Goal: Task Accomplishment & Management: Manage account settings

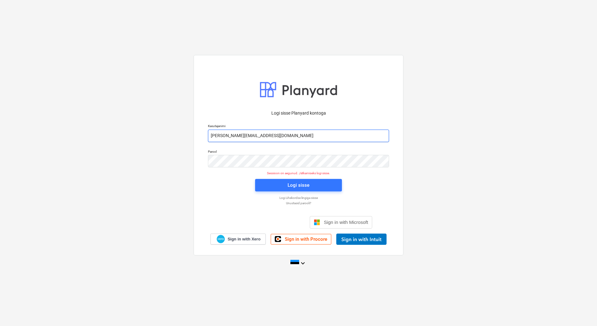
click at [235, 136] on input "[PERSON_NAME][EMAIL_ADDRESS][DOMAIN_NAME]" at bounding box center [298, 136] width 181 height 12
type input "[EMAIL_ADDRESS][DOMAIN_NAME]"
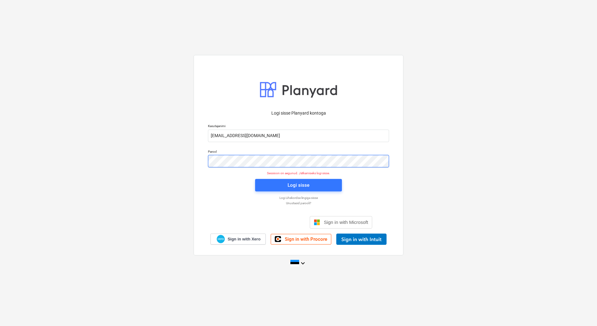
click at [207, 164] on div "Parool" at bounding box center [298, 158] width 189 height 25
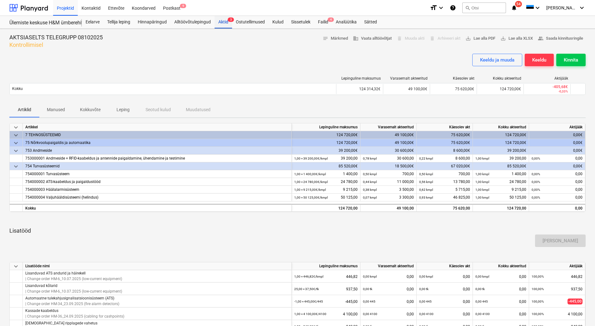
click at [221, 25] on div "Aktid 3" at bounding box center [222, 22] width 17 height 12
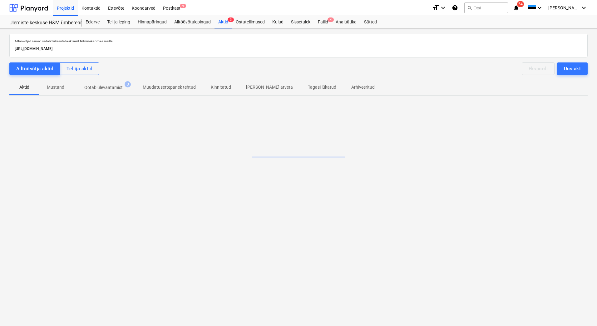
click at [110, 86] on p "Ootab ülevaatamist" at bounding box center [103, 87] width 38 height 7
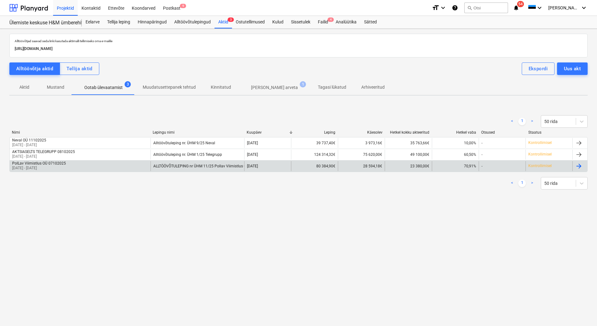
click at [75, 166] on div "PolLav Viimistlus OÜ 07102025 01 Sep 2025 - 30 Sep 2025" at bounding box center [80, 166] width 141 height 10
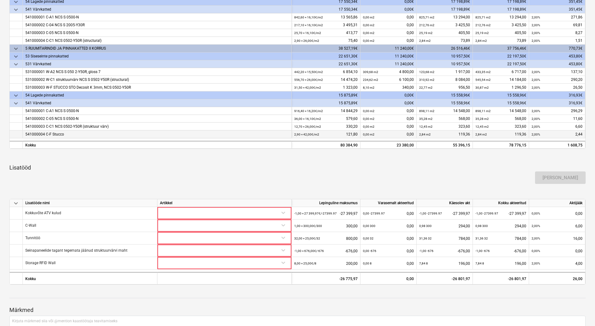
scroll to position [182, 0]
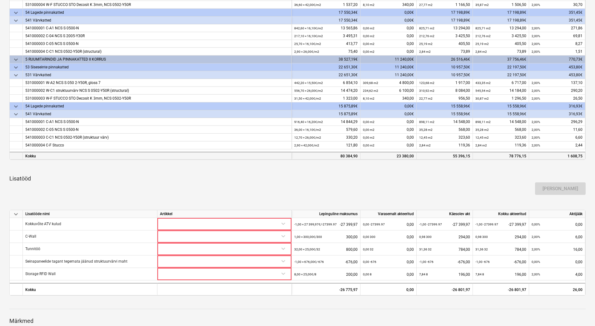
click at [327, 155] on div "80 384,90" at bounding box center [325, 156] width 63 height 8
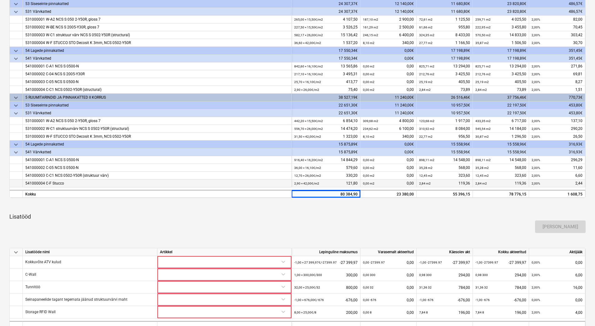
scroll to position [26, 0]
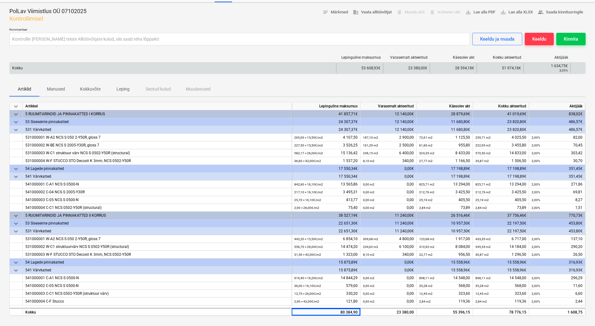
click at [575, 68] on div at bounding box center [577, 68] width 15 height 10
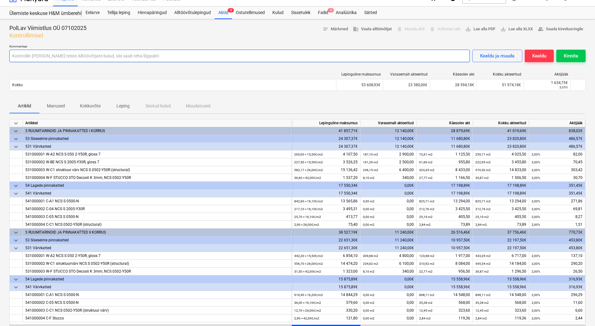
scroll to position [0, 0]
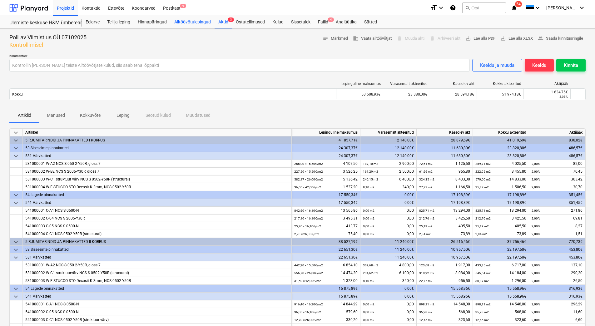
click at [186, 23] on div "Alltöövõtulepingud" at bounding box center [192, 22] width 44 height 12
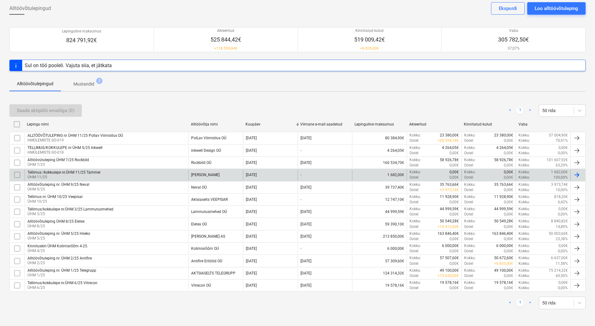
scroll to position [32, 0]
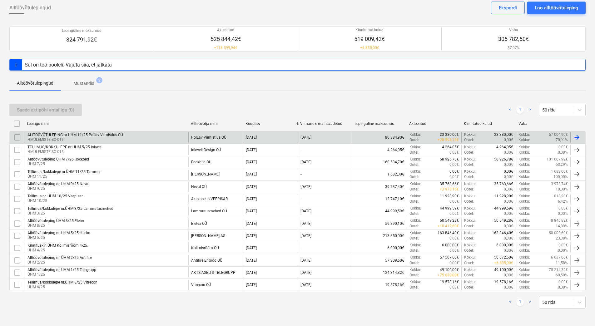
click at [87, 138] on p "HMÜLEMISTE-SO-019" at bounding box center [75, 139] width 96 height 5
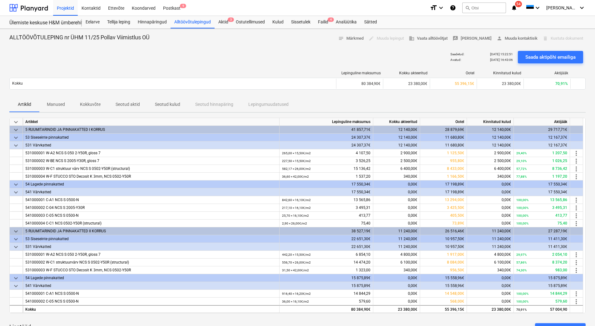
scroll to position [16, 0]
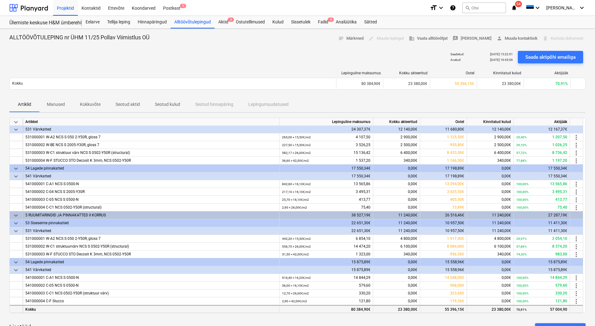
click at [365, 308] on div "80 384,90€" at bounding box center [326, 309] width 94 height 8
click at [371, 308] on div "80 384,90€" at bounding box center [326, 309] width 94 height 8
drag, startPoint x: 371, startPoint y: 308, endPoint x: 348, endPoint y: 300, distance: 23.7
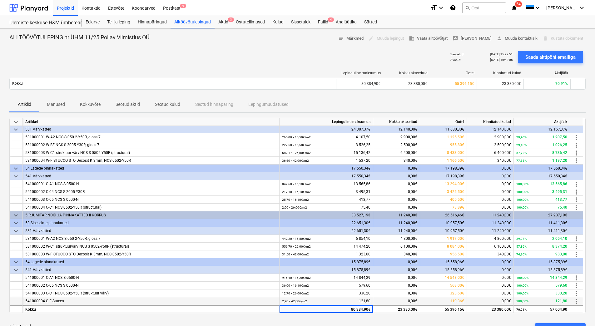
click at [348, 300] on div "2,90 × 42,00€ / m2 121,80" at bounding box center [326, 301] width 88 height 8
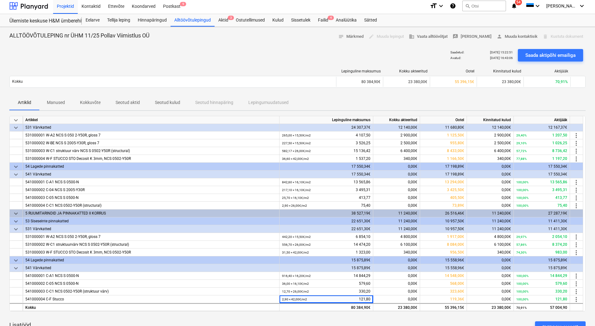
scroll to position [0, 0]
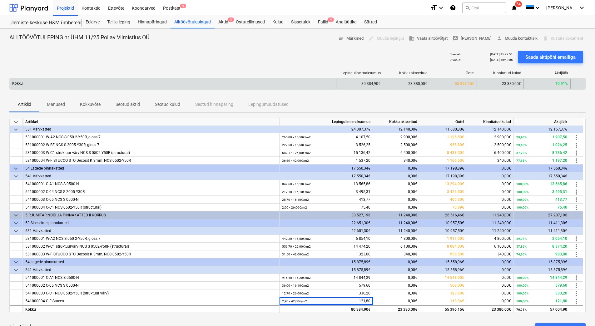
click at [383, 84] on div "23 380,00€" at bounding box center [406, 84] width 47 height 10
click at [379, 84] on div "80 384,90€" at bounding box center [359, 84] width 47 height 10
click at [579, 84] on div at bounding box center [577, 84] width 15 height 10
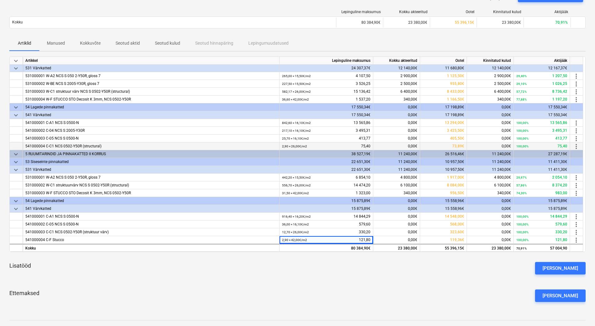
scroll to position [62, 0]
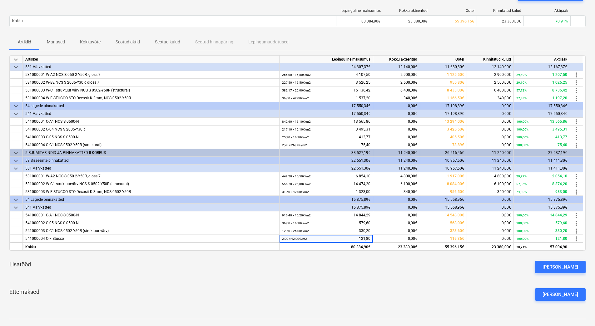
click at [265, 9] on div at bounding box center [172, 10] width 327 height 4
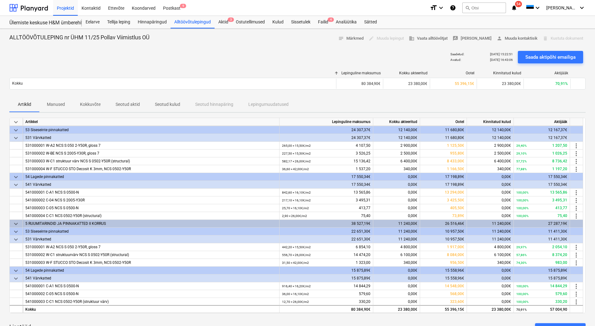
scroll to position [0, 0]
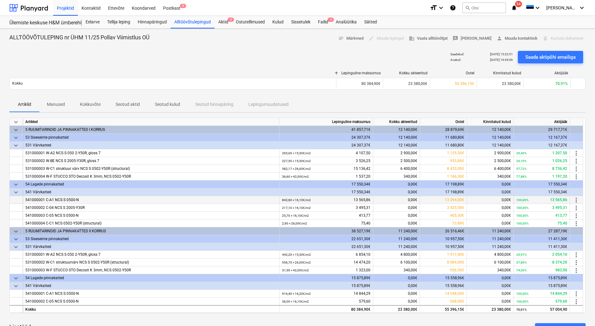
click at [575, 200] on span "more_vert" at bounding box center [575, 199] width 7 height 7
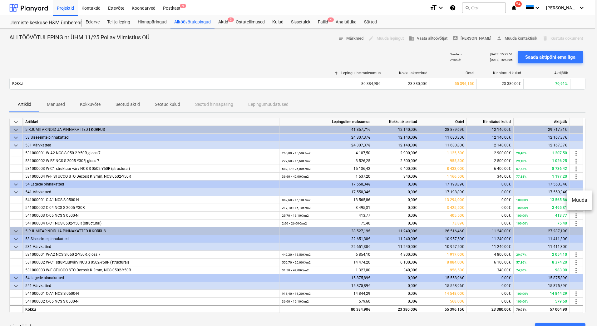
click at [576, 200] on li "Muuda" at bounding box center [580, 200] width 26 height 14
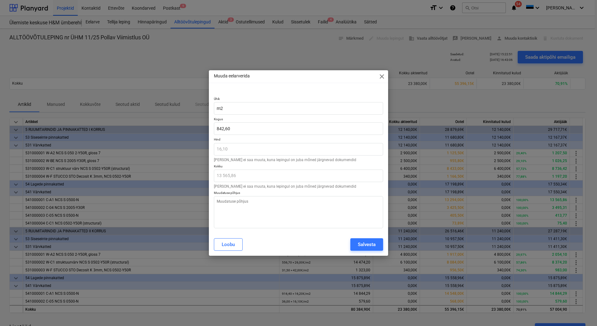
type textarea "x"
click at [352, 74] on div "Muuda eelarverida close" at bounding box center [298, 76] width 179 height 12
drag, startPoint x: 243, startPoint y: 131, endPoint x: 208, endPoint y: 130, distance: 35.3
click at [208, 130] on div "Muuda eelarverida close Ühik m2 Kogus 842,6 Hind 16,10 Hinda ei saa muuta, kuna…" at bounding box center [298, 163] width 597 height 326
type input "8"
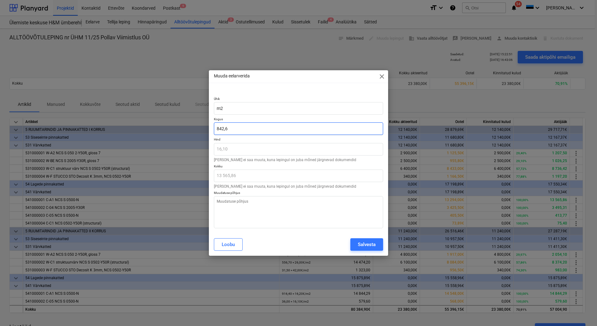
type textarea "x"
type input "128,80"
type input "83"
type textarea "x"
type input "1 336,30"
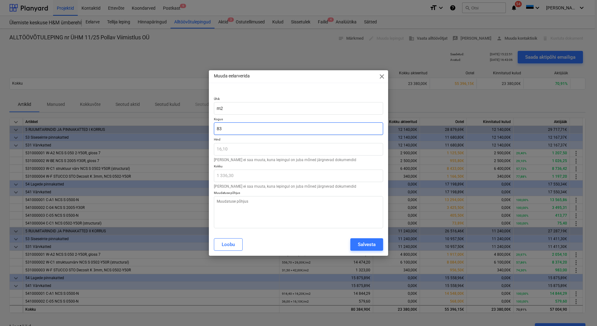
type input "835"
type textarea "x"
type input "13 443,50"
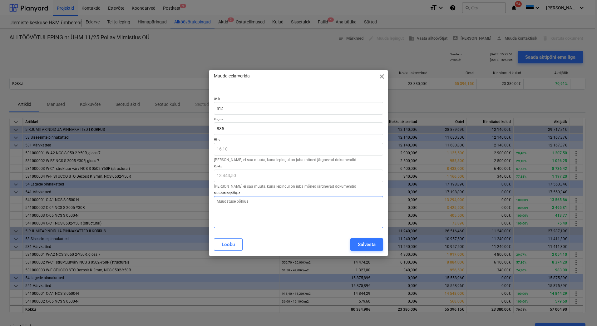
type input "835,00"
type textarea "x"
click at [293, 205] on textarea at bounding box center [298, 212] width 169 height 32
type textarea "M"
type textarea "x"
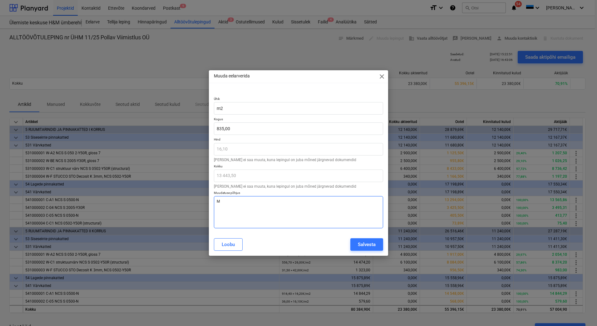
type textarea "Ma"
type textarea "x"
type textarea "Mah"
type textarea "x"
type textarea "Mahu"
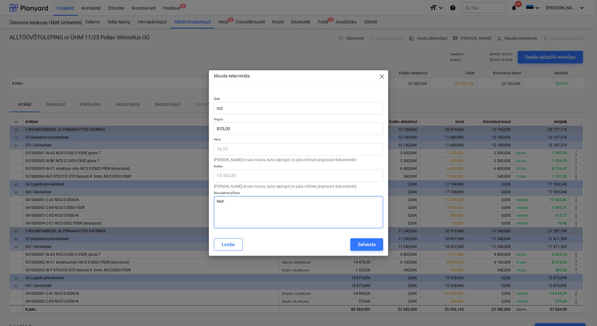
type textarea "x"
type textarea "Mahu"
type textarea "x"
type textarea "Mahu m"
type textarea "x"
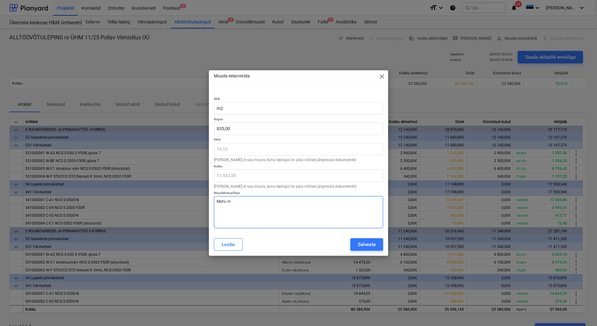
type textarea "Mahu mu"
type textarea "x"
type textarea "Mahu muu"
type textarea "x"
type textarea "Mahu muut"
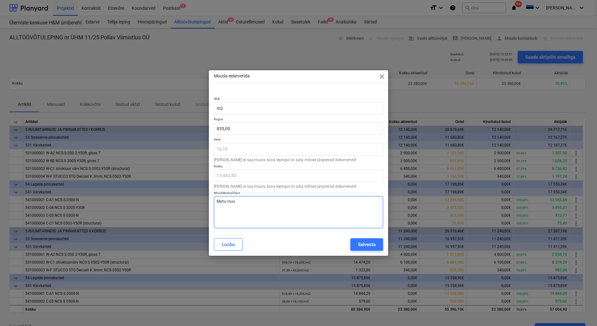
type textarea "x"
type textarea "Mahu muutu"
type textarea "x"
type textarea "Mahu muutus"
type textarea "x"
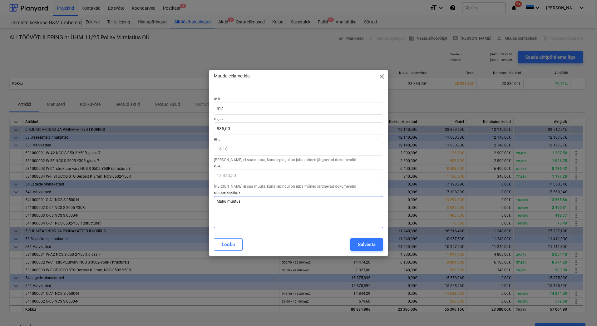
type textarea "Mahu muutu"
type textarea "x"
type textarea "Mahu muut"
type textarea "x"
type textarea "Mahu muu"
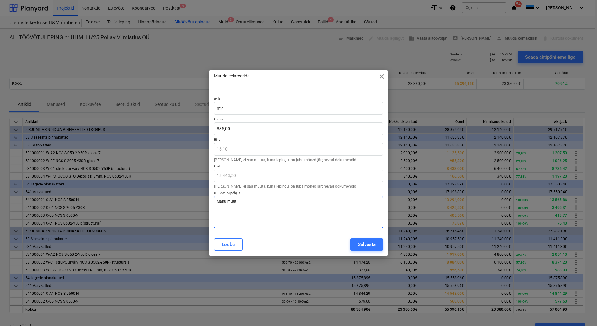
type textarea "x"
type textarea "Mahu mu"
type textarea "x"
type textarea "Mahu m"
type textarea "x"
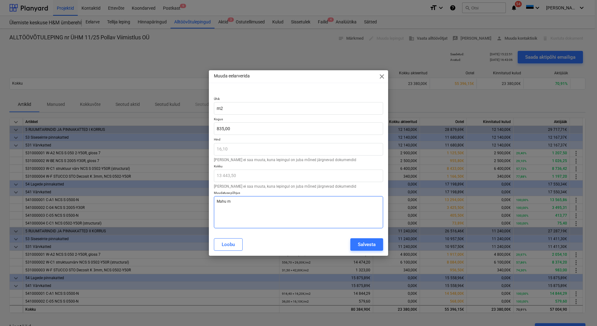
type textarea "Mahu"
type textarea "x"
type textarea "Mahu v"
type textarea "x"
type textarea "Mahu vä"
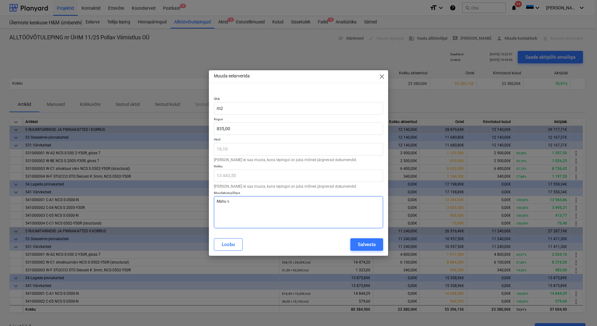
type textarea "x"
type textarea "Mahu väh"
type textarea "x"
type textarea "Mahu vähe"
type textarea "x"
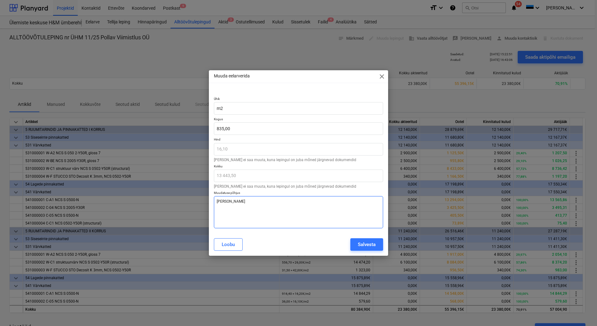
type textarea "Mahu vähen"
type textarea "x"
type textarea "Mahu vähene"
type textarea "x"
type textarea "Mahu vähenem"
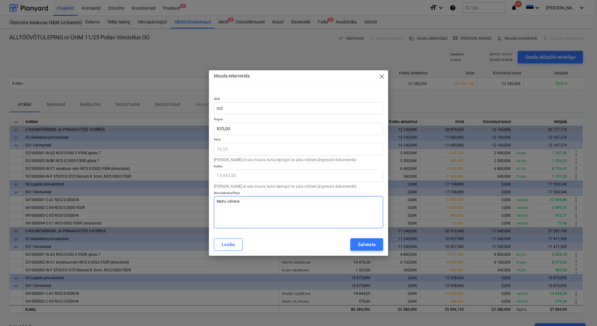
type textarea "x"
type textarea "Mahu vähenemi"
type textarea "x"
type textarea "Mahu vähenemin"
type textarea "x"
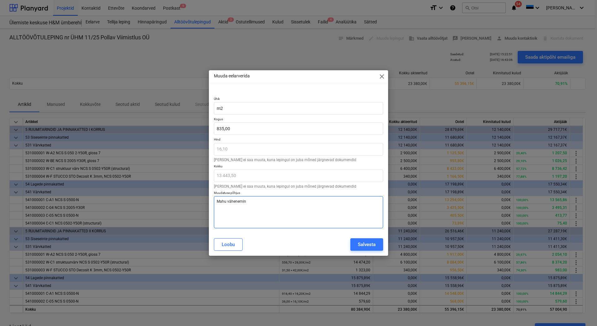
type textarea "Mahu vähenemine"
type textarea "x"
type textarea "Mahu vähenemine"
click at [357, 243] on button "Salvesta" at bounding box center [366, 244] width 33 height 12
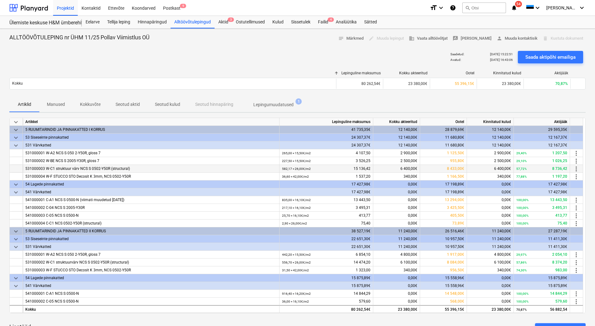
click at [577, 169] on span "more_vert" at bounding box center [575, 168] width 7 height 7
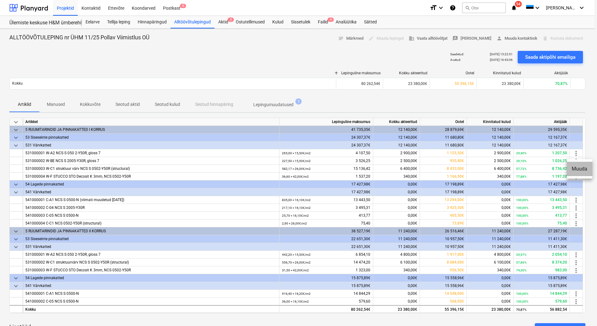
click at [575, 169] on li "Muuda" at bounding box center [580, 169] width 26 height 14
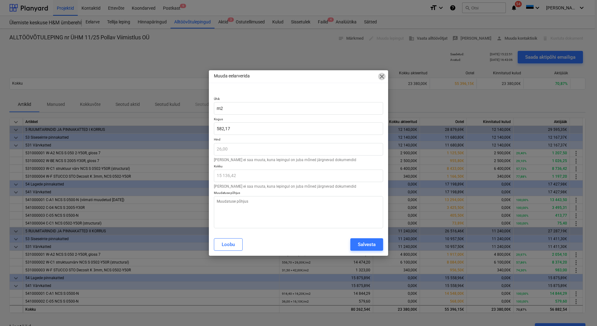
click at [380, 75] on span "close" at bounding box center [381, 76] width 7 height 7
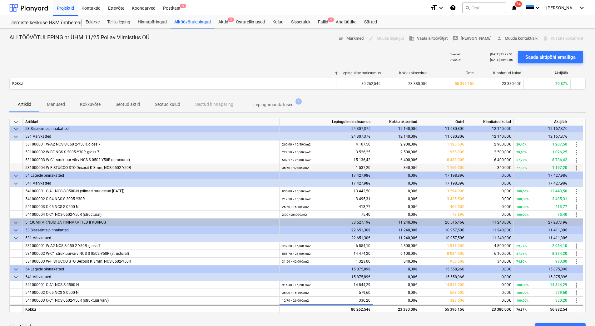
scroll to position [16, 0]
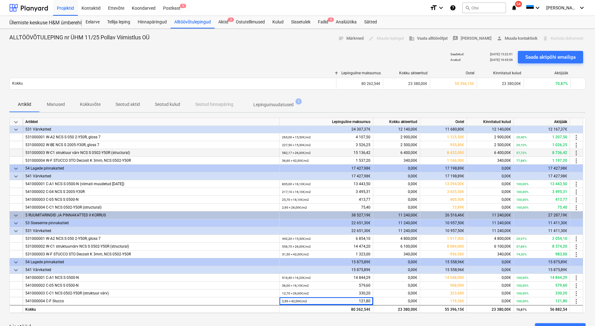
click at [336, 153] on div "582,17 × 26,00€ / m2 15 136,42" at bounding box center [326, 153] width 88 height 8
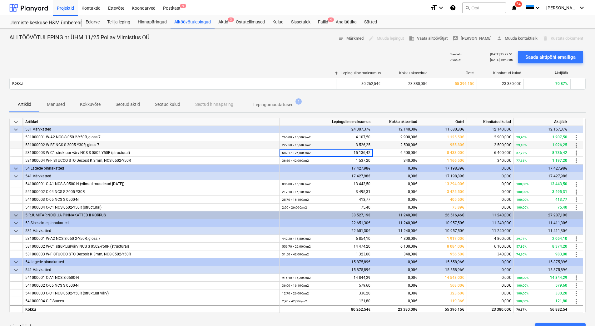
click at [329, 144] on div "227,50 × 15,50€ / m2 3 526,25" at bounding box center [326, 145] width 88 height 8
click at [311, 154] on div "582,17 × 26,00€ / m2 15 136,42" at bounding box center [326, 153] width 88 height 8
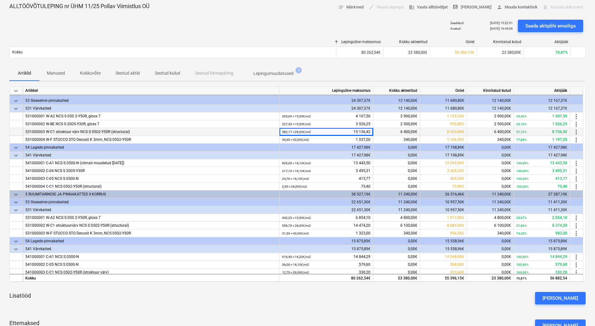
scroll to position [0, 0]
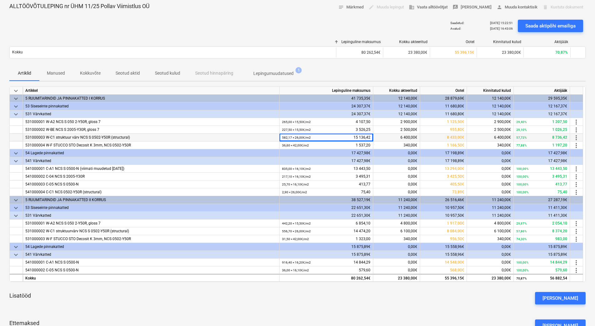
click at [574, 137] on span "more_vert" at bounding box center [575, 137] width 7 height 7
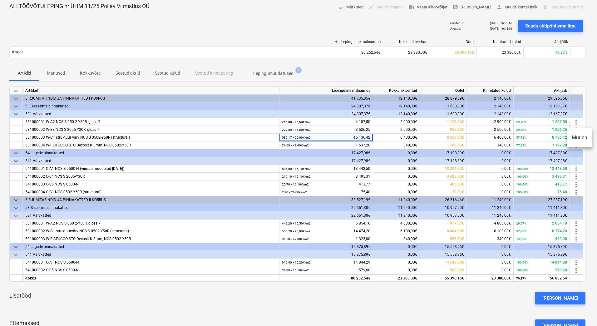
click at [572, 136] on li "Muuda" at bounding box center [580, 138] width 26 height 14
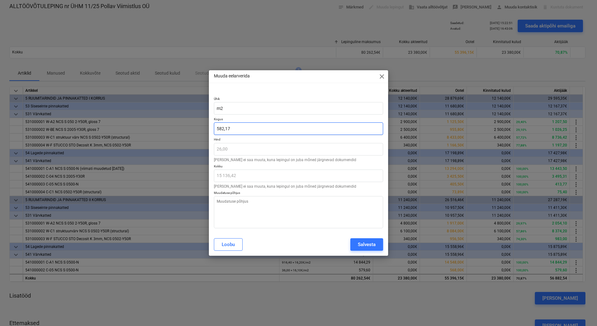
drag, startPoint x: 242, startPoint y: 127, endPoint x: 205, endPoint y: 130, distance: 37.3
click at [205, 130] on div "Muuda eelarverida close Ühik m2 Kogus 582,17 Hind 26,00 Hinda ei saa muuta, kun…" at bounding box center [298, 163] width 597 height 326
type textarea "x"
type input "4"
type input "104,00"
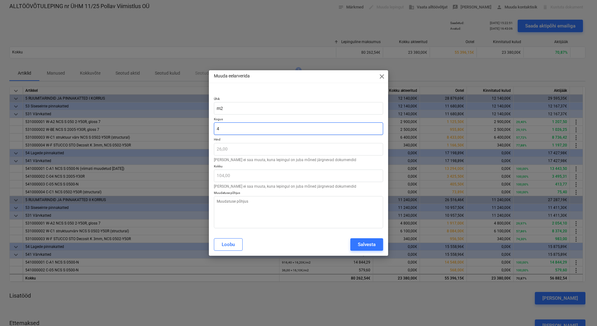
type textarea "x"
type input "42"
type input "1 092,00"
type textarea "x"
type input "429"
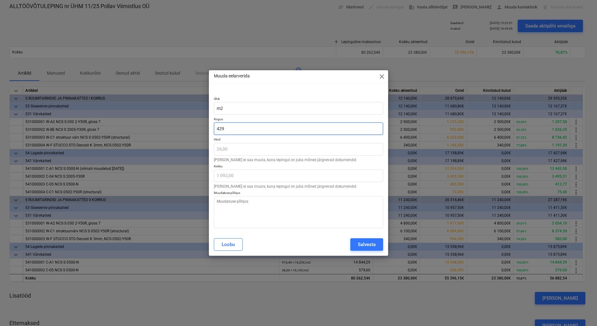
type input "11 154,00"
type textarea "x"
type input "429,"
type textarea "x"
type input "429,4"
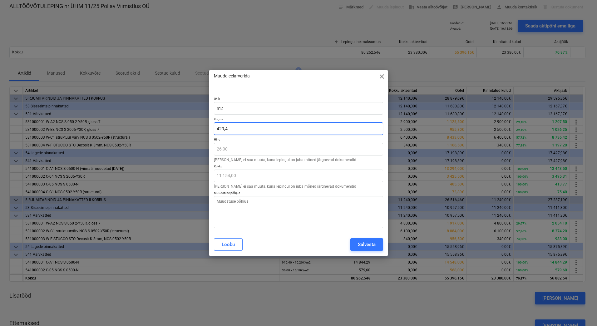
type input "11 164,40"
type textarea "x"
type input "429,"
type input "11 154,00"
type textarea "x"
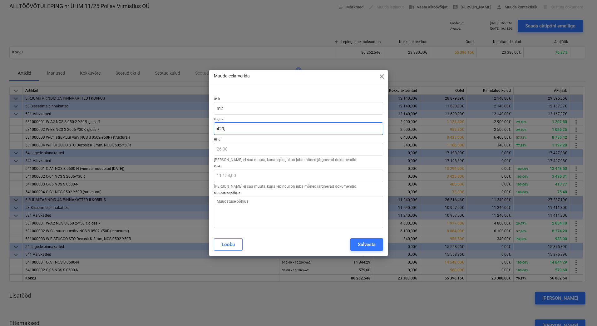
type input "429,3"
type input "11 161,80"
type input "429,3"
type textarea "x"
type input "429,30"
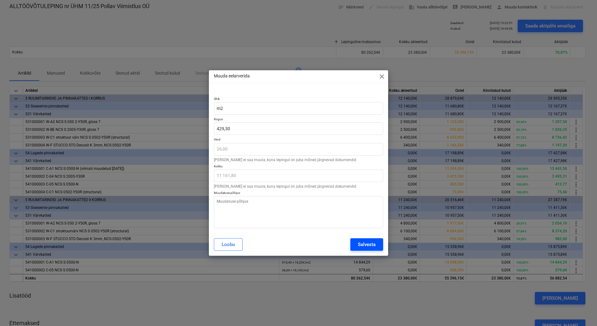
click at [369, 243] on div "Salvesta" at bounding box center [367, 244] width 18 height 8
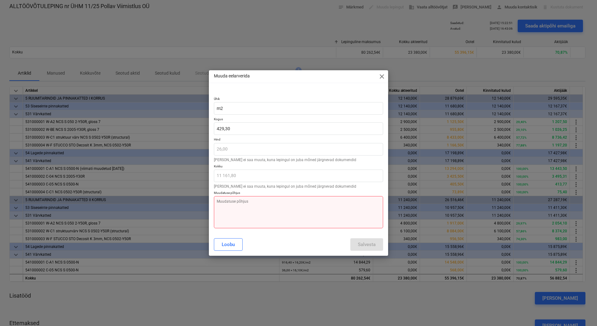
click at [273, 208] on textarea at bounding box center [298, 212] width 169 height 32
type textarea "x"
type textarea "M"
type textarea "x"
type textarea "Ma"
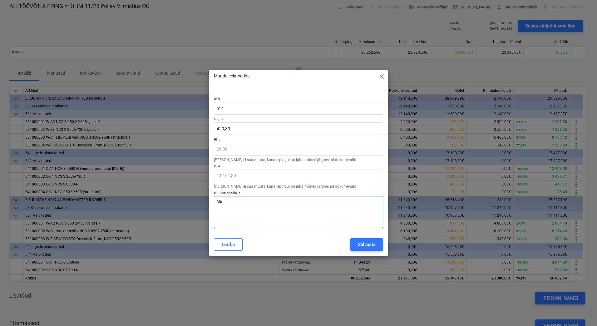
type textarea "x"
type textarea "Mah"
type textarea "x"
type textarea "Mahu"
type textarea "x"
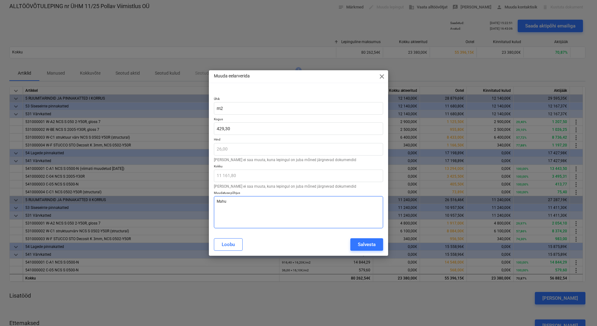
type textarea "Mahu"
type textarea "x"
type textarea "Mahu v"
type textarea "x"
type textarea "Mahu vä"
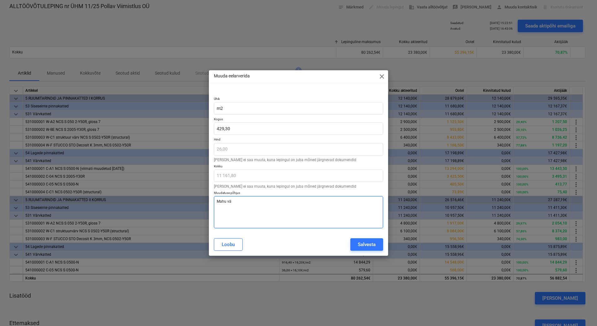
type textarea "x"
type textarea "Mahu väh"
type textarea "x"
type textarea "Mahu vähe"
type textarea "x"
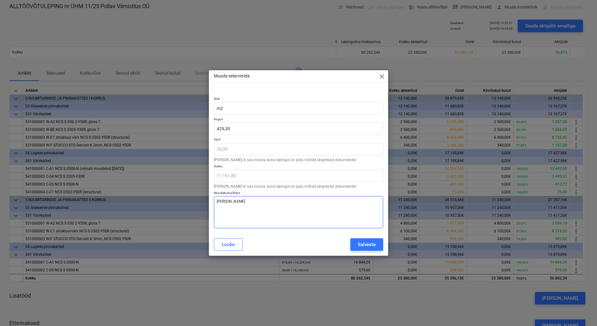
type textarea "Mahu vähen"
type textarea "x"
type textarea "Mahu vähene"
type textarea "x"
type textarea "Mahu vähenem"
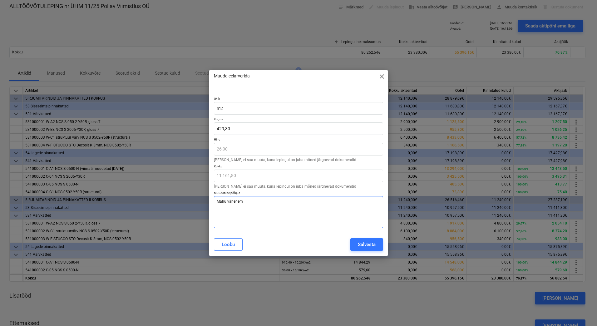
type textarea "x"
type textarea "Mahu vähenemi"
type textarea "x"
type textarea "Mahu vähenemin"
type textarea "x"
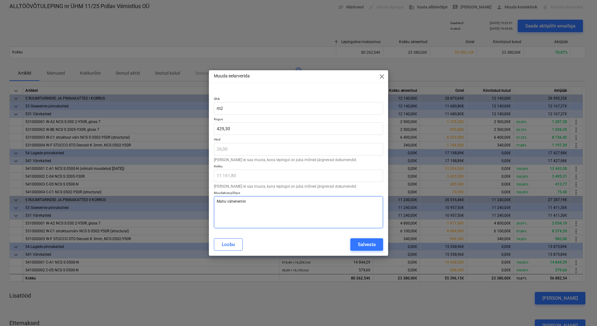
type textarea "Mahu vähenemine"
type textarea "x"
type textarea "Mahu vähenemine"
click at [369, 244] on div "Salvesta" at bounding box center [367, 244] width 18 height 8
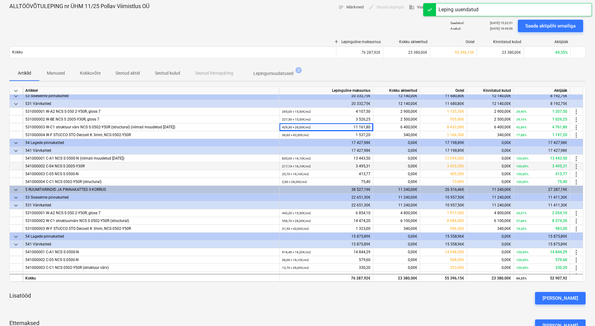
scroll to position [16, 0]
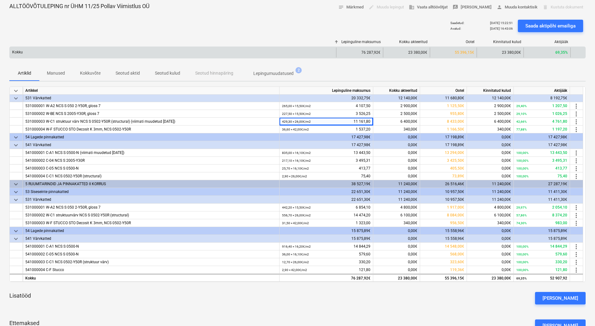
click at [372, 48] on div "76 287,92€" at bounding box center [359, 52] width 47 height 10
click at [376, 52] on div "76 287,92€" at bounding box center [359, 52] width 47 height 10
click at [378, 52] on div "76 287,92€" at bounding box center [359, 52] width 47 height 10
click at [580, 53] on div at bounding box center [577, 52] width 15 height 10
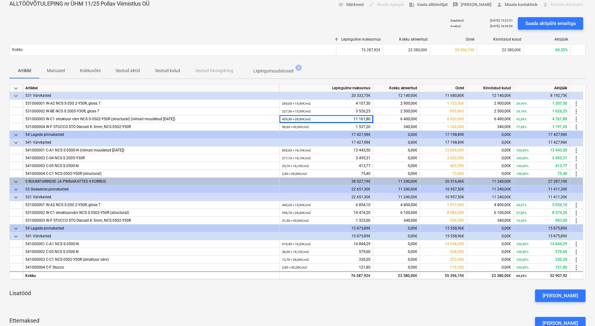
scroll to position [31, 0]
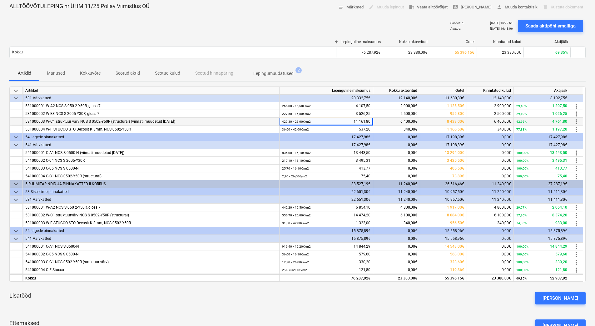
click at [576, 123] on span "more_vert" at bounding box center [575, 121] width 7 height 7
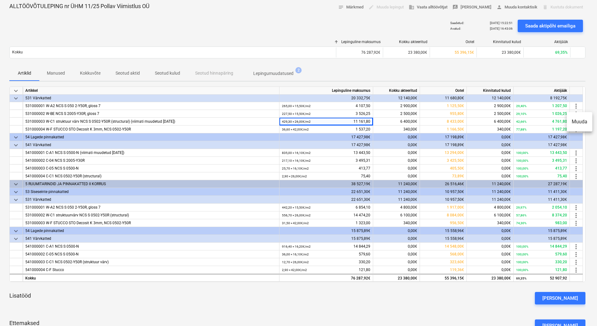
click at [580, 123] on li "Muuda" at bounding box center [580, 122] width 26 height 14
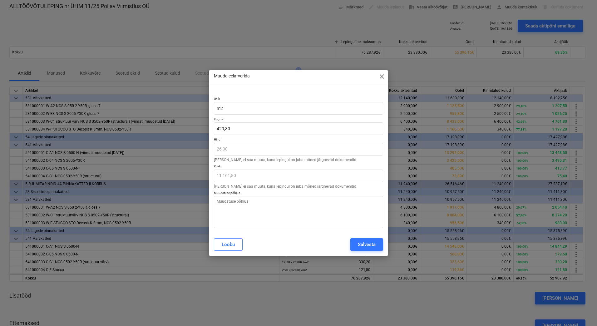
type textarea "x"
type input "429,3"
drag, startPoint x: 234, startPoint y: 128, endPoint x: 212, endPoint y: 128, distance: 21.5
click at [212, 128] on div "Ühik m2 Kogus 429,3 Hind 26,00 Hinda ei saa muuta, kuna lepingul on juba mõned …" at bounding box center [298, 161] width 179 height 144
type textarea "x"
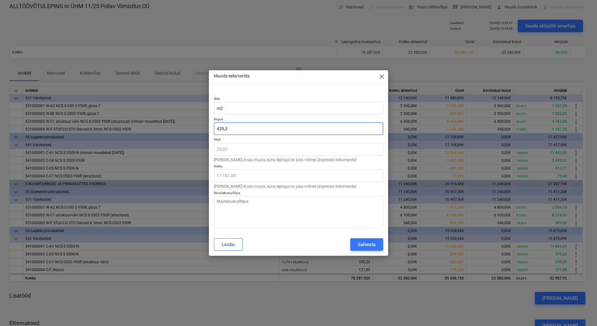
type input "5"
type input "130,00"
type textarea "x"
type input "51"
type input "1 326,00"
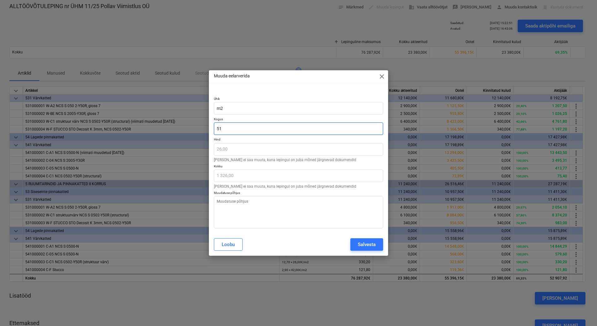
type textarea "x"
type input "515"
type input "13 390,00"
type textarea "x"
type input "515,"
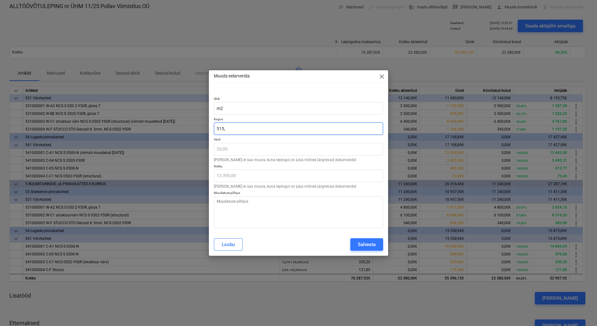
type textarea "x"
type input "515,1"
type input "13 392,60"
type textarea "x"
type input "515,13"
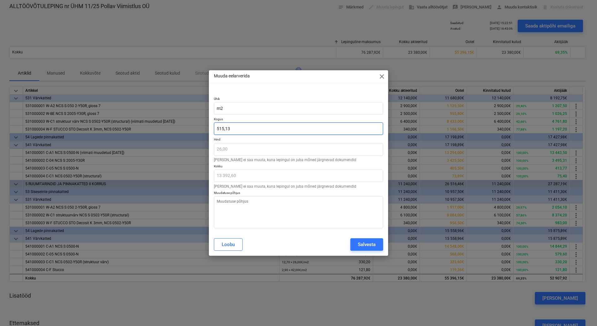
type input "13 393,38"
type input "515,13"
type textarea "x"
type input "515,1"
type input "13 392,60"
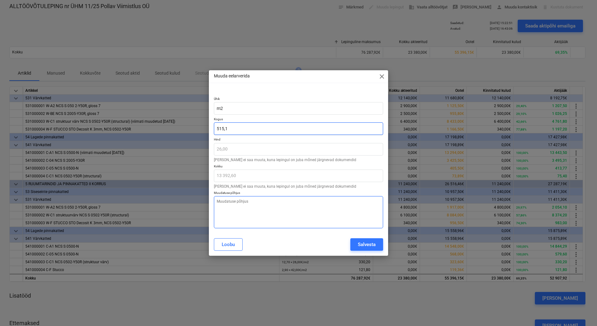
type textarea "x"
type input "515,"
type input "13 390,00"
type textarea "x"
type input "515,3"
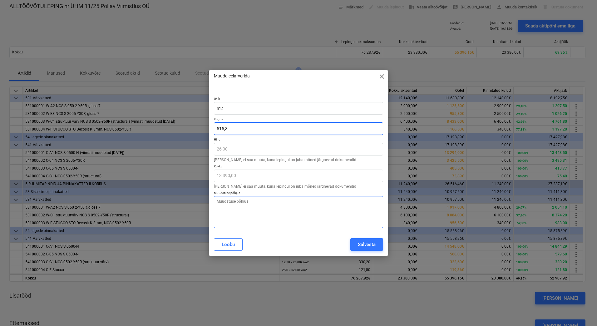
type input "13 397,80"
type textarea "x"
type input "515,32"
type input "13 398,32"
type input "515,32"
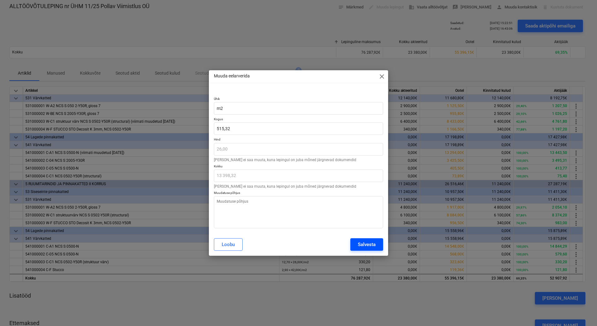
click at [361, 244] on div "Salvesta" at bounding box center [367, 244] width 18 height 8
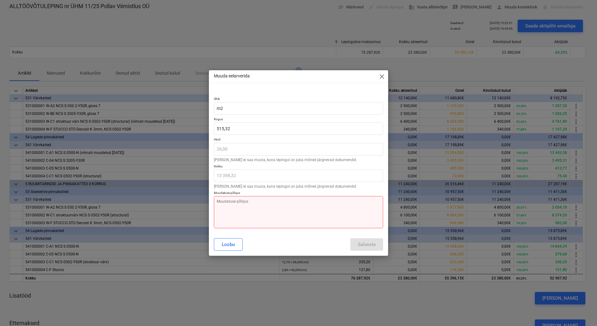
click at [279, 212] on textarea at bounding box center [298, 212] width 169 height 32
type textarea "x"
type textarea "MA"
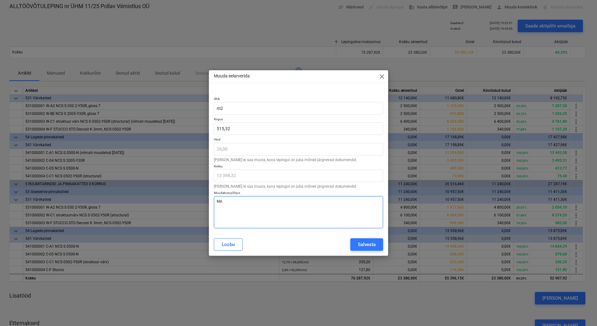
type textarea "x"
type textarea "MAh"
type textarea "x"
type textarea "MAhu"
type textarea "x"
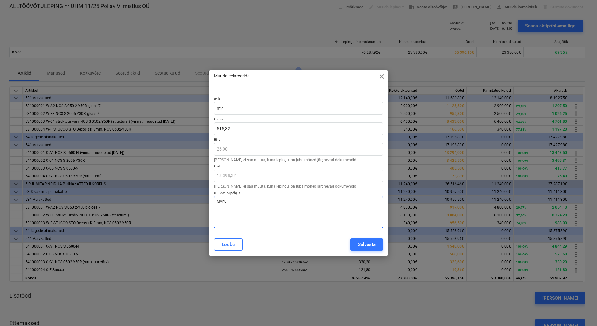
type textarea "MAhu"
type textarea "x"
type textarea "MAhu m"
type textarea "x"
type textarea "MAhu mu"
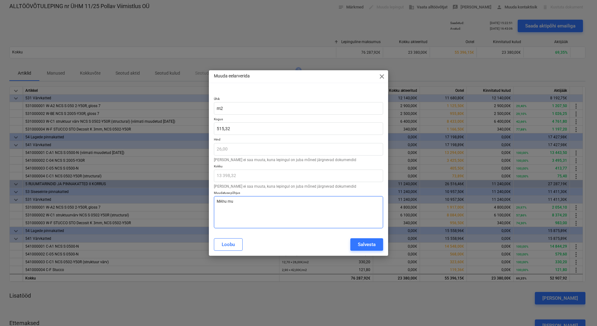
type textarea "x"
type textarea "MAhu muu"
type textarea "x"
type textarea "MAhu muut"
type textarea "x"
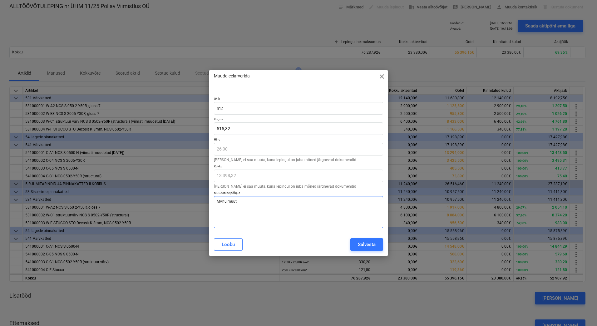
type textarea "MAhu muutu"
type textarea "x"
type textarea "MAhu muutus"
type textarea "x"
type textarea "MAhu muutu"
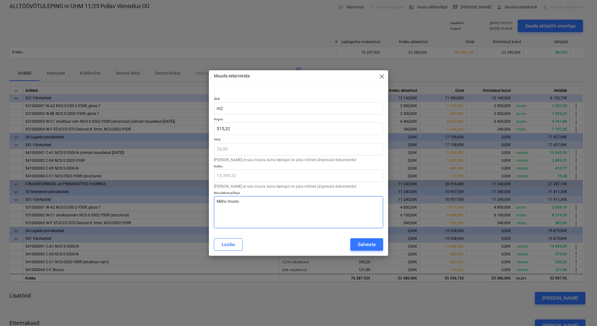
type textarea "x"
type textarea "MAhu muut"
type textarea "x"
type textarea "MAhu muu"
type textarea "x"
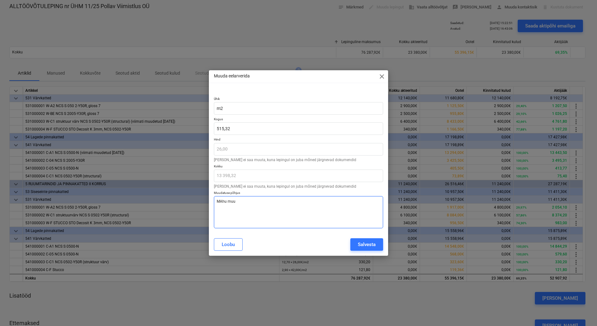
type textarea "MAhu mu"
type textarea "x"
type textarea "MAhu m"
type textarea "x"
type textarea "MAhu"
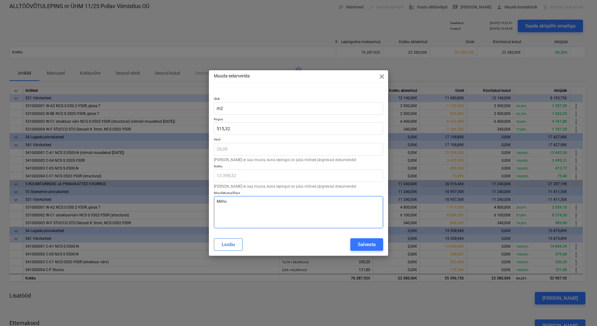
type textarea "x"
type textarea "MAhu"
type textarea "x"
type textarea "MAh"
type textarea "x"
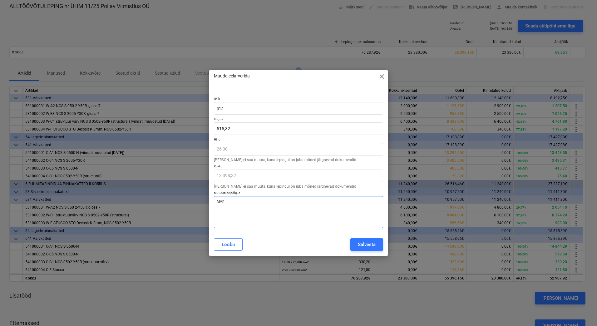
type textarea "MA"
type textarea "x"
type textarea "M"
type textarea "x"
type textarea "Ma"
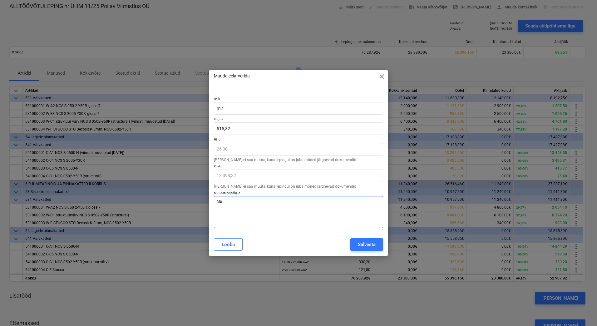
type textarea "x"
type textarea "Mah"
click at [370, 246] on div "Salvesta" at bounding box center [367, 244] width 18 height 8
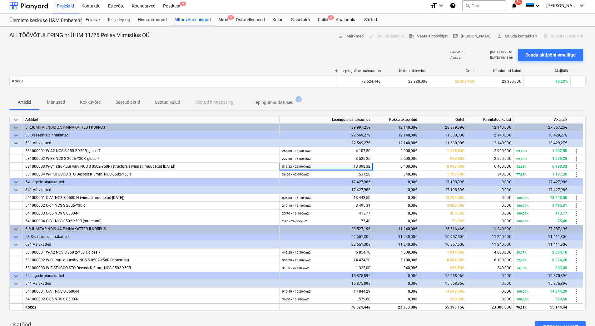
scroll to position [0, 0]
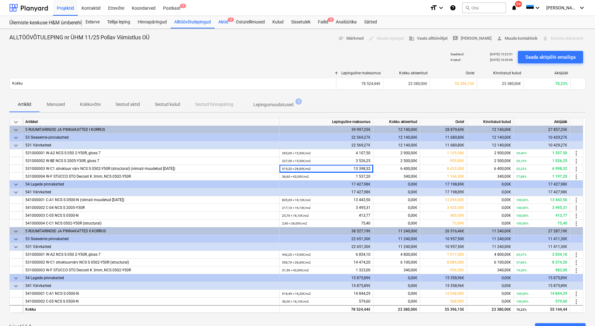
click at [223, 22] on div "Aktid 3" at bounding box center [222, 22] width 17 height 12
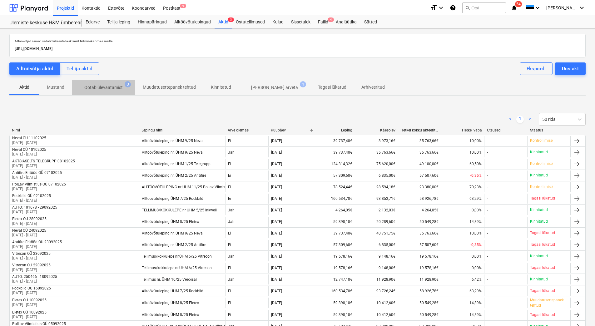
click at [107, 86] on p "Ootab ülevaatamist" at bounding box center [103, 87] width 38 height 7
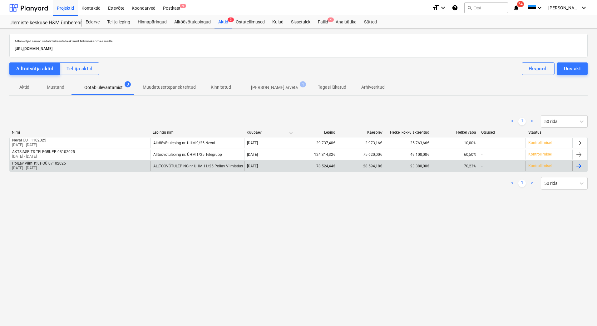
click at [53, 168] on p "[DATE] - [DATE]" at bounding box center [39, 167] width 54 height 5
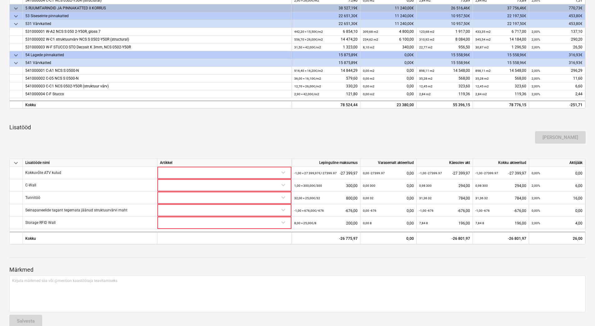
scroll to position [245, 0]
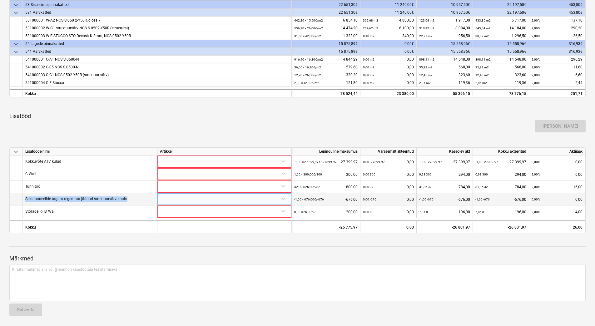
drag, startPoint x: 134, startPoint y: 199, endPoint x: 20, endPoint y: 198, distance: 114.3
click at [0, 0] on div "Seinapaneelide tagant tegemata jäänud struktuurvärvi maht -1,00 × 676,00€ / -67…" at bounding box center [0, 0] width 0 height 0
drag, startPoint x: 20, startPoint y: 198, endPoint x: 32, endPoint y: 199, distance: 12.2
copy div "Seinapaneelide tagant tegemata jäänud struktuurvärvi maht"
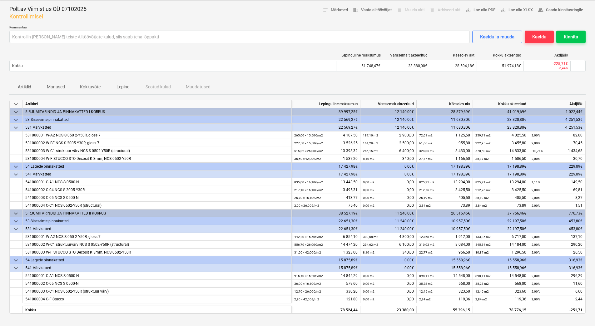
scroll to position [0, 0]
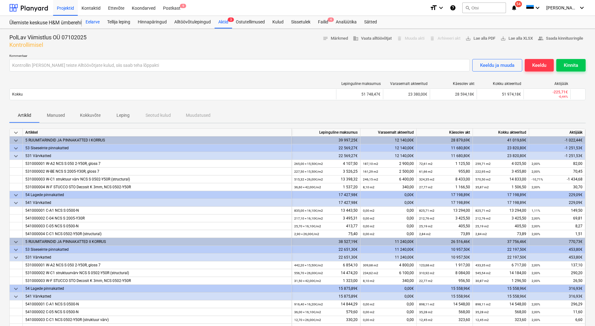
click at [95, 22] on div "Eelarve" at bounding box center [93, 22] width 22 height 12
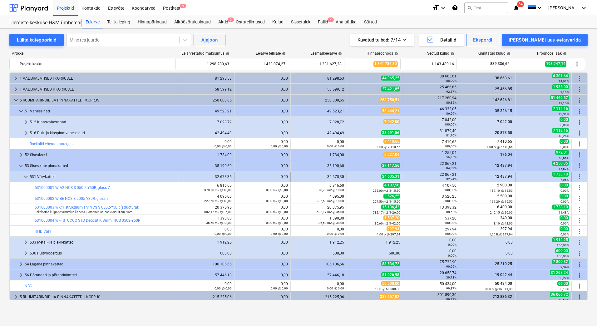
click at [578, 175] on span "more_vert" at bounding box center [579, 176] width 7 height 7
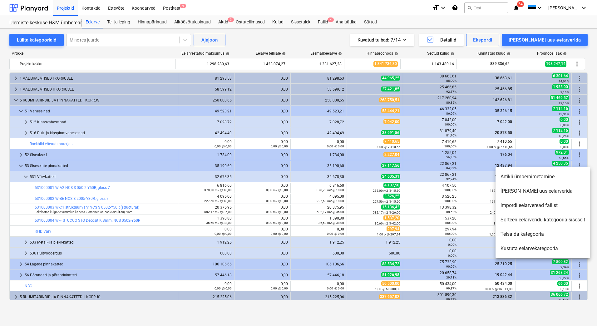
click at [530, 192] on li "[PERSON_NAME] uus eelarverida" at bounding box center [543, 191] width 95 height 14
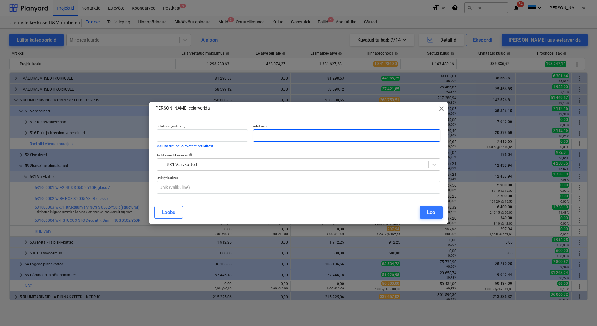
paste input "Seinapaneelide tagant tegemata jäänud struktuurvärvi maht"
click at [434, 214] on div "Loo" at bounding box center [431, 212] width 8 height 8
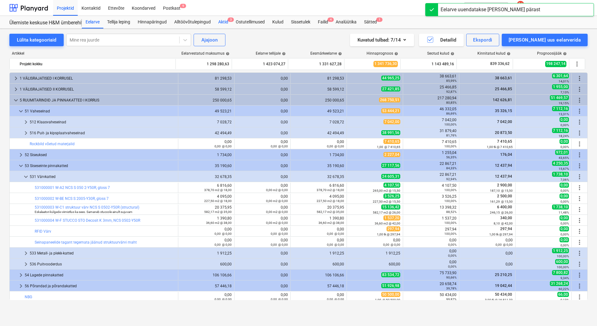
click at [223, 22] on div "Aktid 3" at bounding box center [222, 22] width 17 height 12
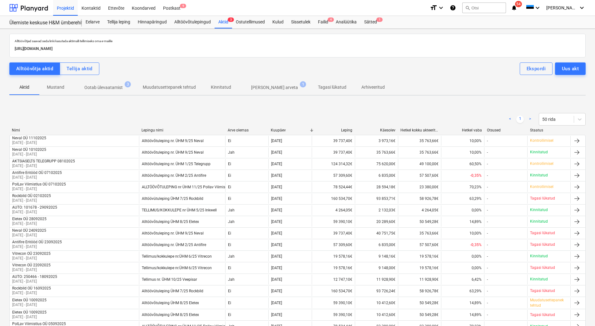
click at [100, 87] on p "Ootab ülevaatamist" at bounding box center [103, 87] width 38 height 7
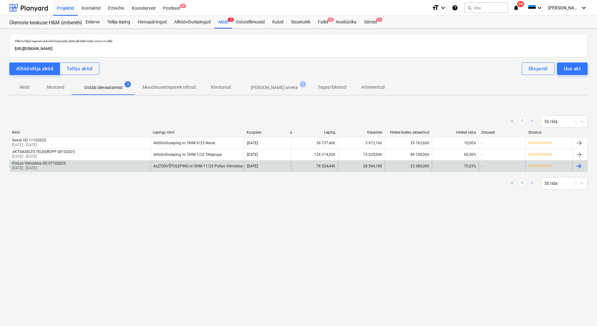
click at [89, 166] on div "PolLav Viimistlus OÜ 07102025 01 Sep 2025 - 30 Sep 2025" at bounding box center [80, 166] width 141 height 10
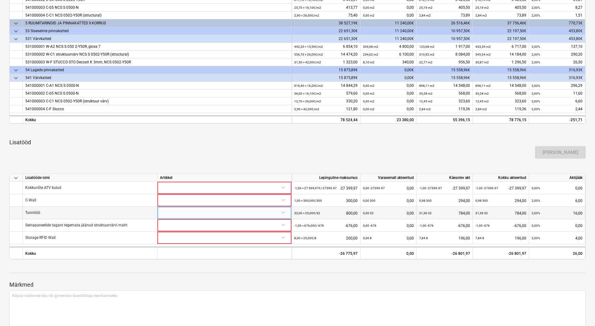
scroll to position [187, 0]
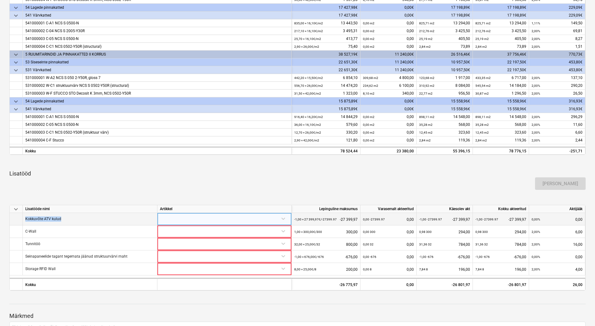
drag, startPoint x: 75, startPoint y: 219, endPoint x: 21, endPoint y: 216, distance: 54.4
click at [0, 0] on div "Kokkuvõte ATV kulud -1,00 × 27 399,97€ / -27399.97 -27 399,97 0,00 -27399.97 0,…" at bounding box center [0, 0] width 0 height 0
copy div "Kokkuvõte ATV kulud"
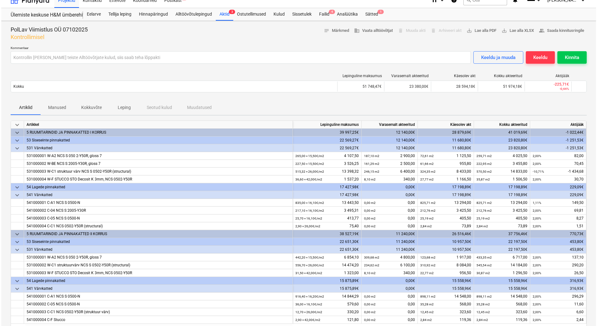
scroll to position [0, 0]
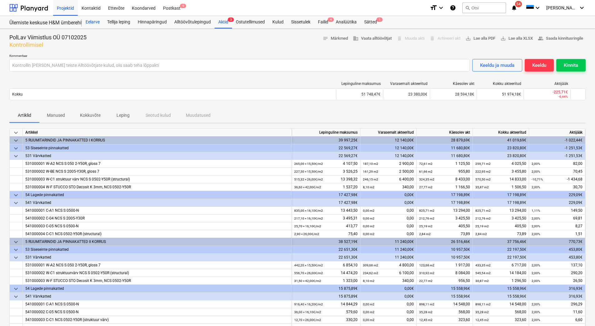
click at [96, 23] on div "Eelarve" at bounding box center [93, 22] width 22 height 12
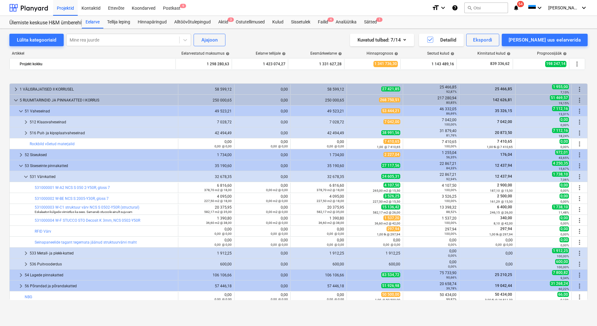
scroll to position [31, 0]
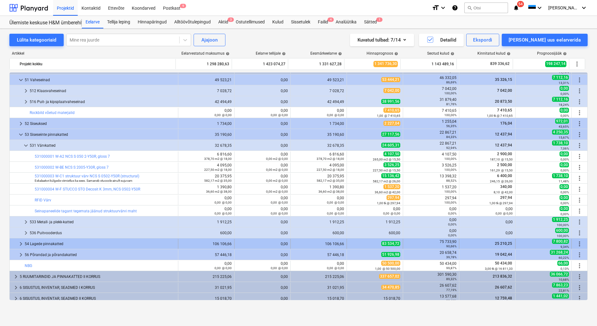
click at [20, 244] on span "keyboard_arrow_right" at bounding box center [20, 243] width 7 height 7
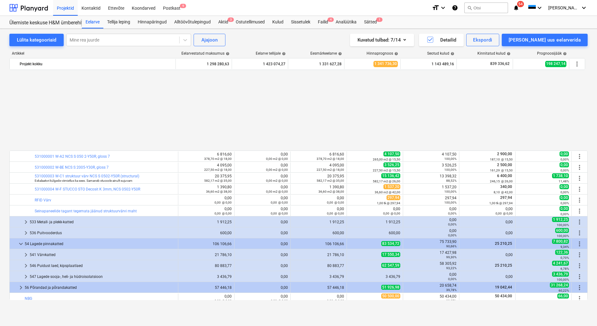
scroll to position [125, 0]
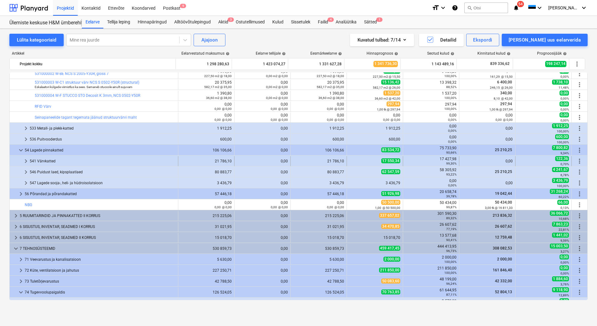
click at [26, 160] on span "keyboard_arrow_right" at bounding box center [25, 160] width 7 height 7
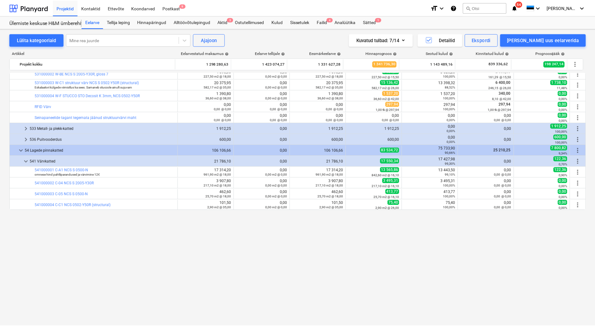
scroll to position [0, 0]
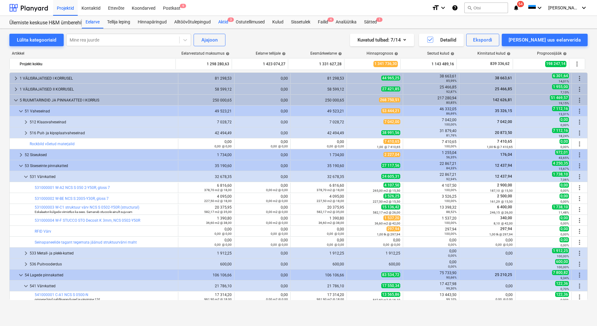
click at [229, 24] on div "Aktid 3" at bounding box center [222, 22] width 17 height 12
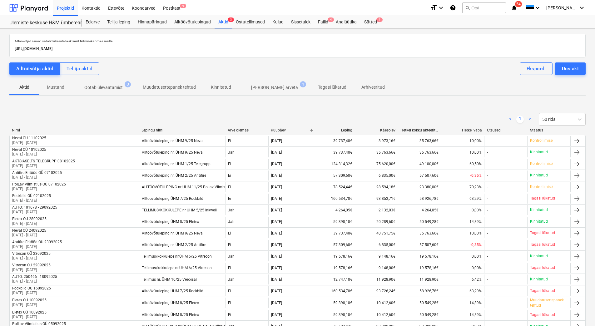
click at [98, 83] on span "Ootab ülevaatamist 3" at bounding box center [103, 87] width 63 height 11
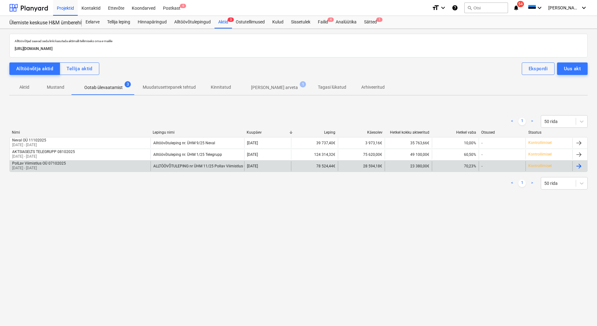
click at [62, 161] on div "PolLav Viimistlus OÜ 07102025" at bounding box center [39, 163] width 54 height 4
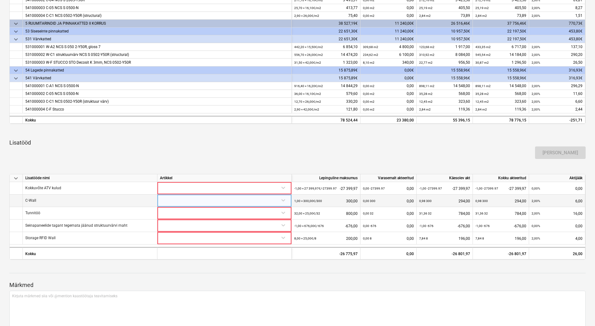
scroll to position [245, 0]
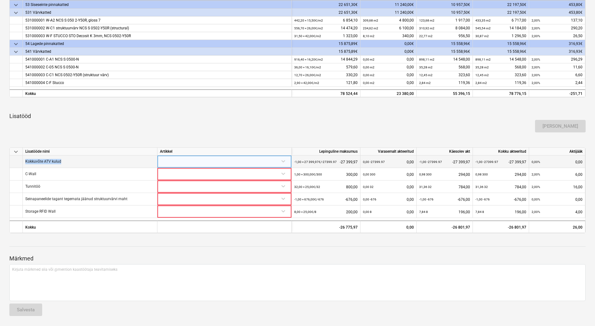
drag, startPoint x: 74, startPoint y: 162, endPoint x: 22, endPoint y: 163, distance: 52.2
click at [0, 0] on div "Kokkuvõte ATV kulud -1,00 × 27 399,97€ / -27399.97 -27 399,97 0,00 -27399.97 0,…" at bounding box center [0, 0] width 0 height 0
copy div "Kokkuvõte ATV kulud"
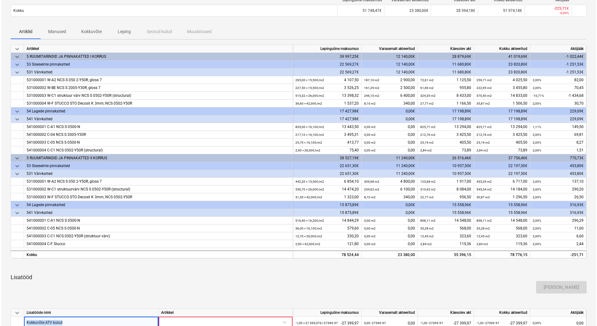
scroll to position [0, 0]
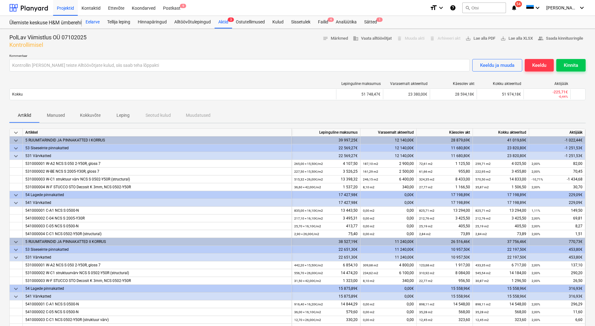
click at [96, 22] on div "Eelarve" at bounding box center [93, 22] width 22 height 12
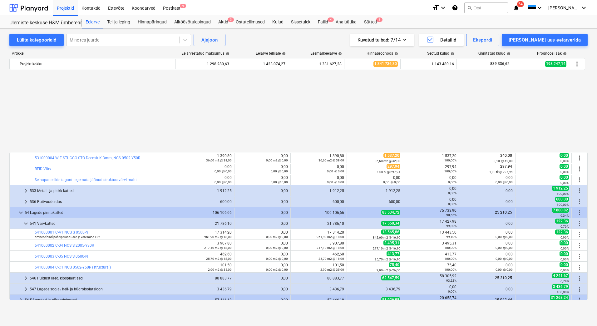
scroll to position [156, 0]
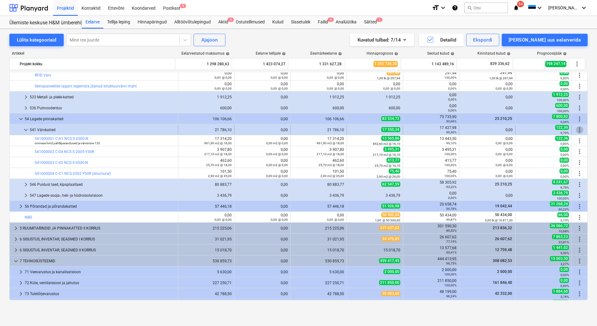
click at [577, 129] on span "more_vert" at bounding box center [579, 129] width 7 height 7
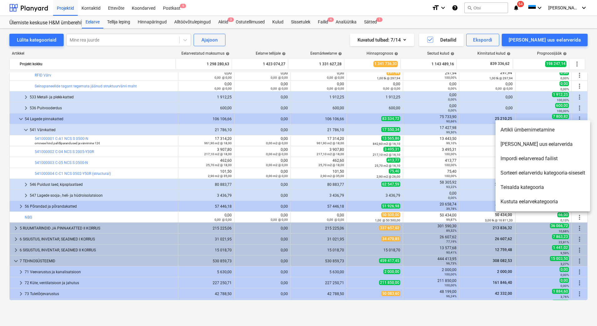
click at [532, 146] on li "[PERSON_NAME] uus eelarverida" at bounding box center [543, 144] width 95 height 14
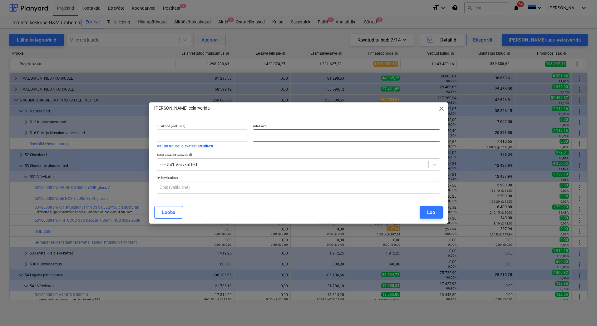
click at [288, 136] on input "text" at bounding box center [346, 135] width 187 height 12
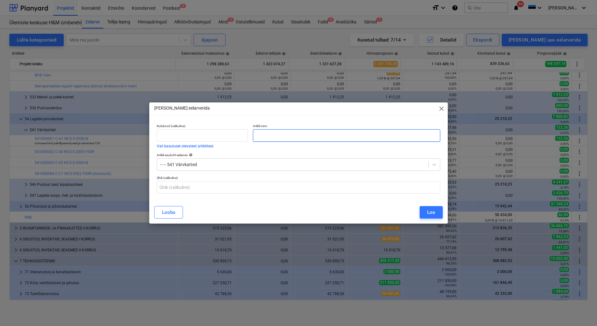
paste input "Kokkuvõte ATV kulud"
click at [439, 212] on button "Loo" at bounding box center [431, 212] width 23 height 12
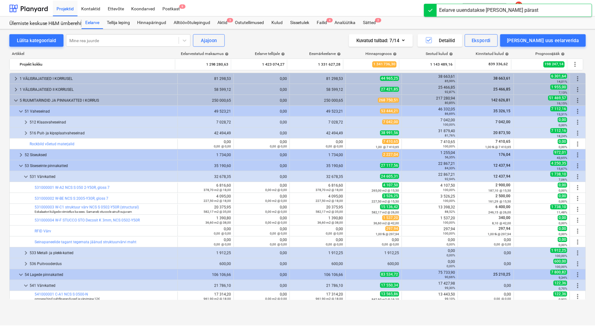
scroll to position [156, 0]
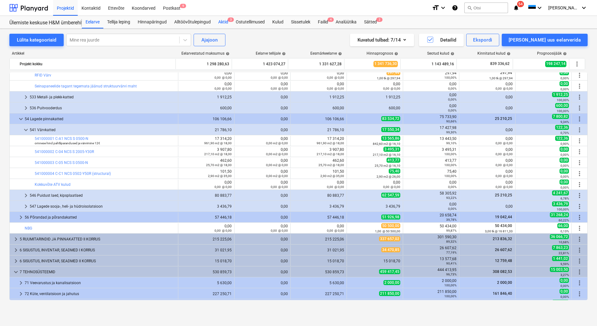
click at [221, 23] on div "Aktid 3" at bounding box center [222, 22] width 17 height 12
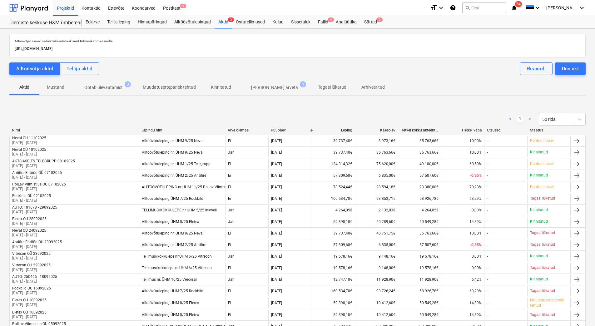
click at [110, 93] on button "Ootab ülevaatamist 3" at bounding box center [103, 87] width 63 height 15
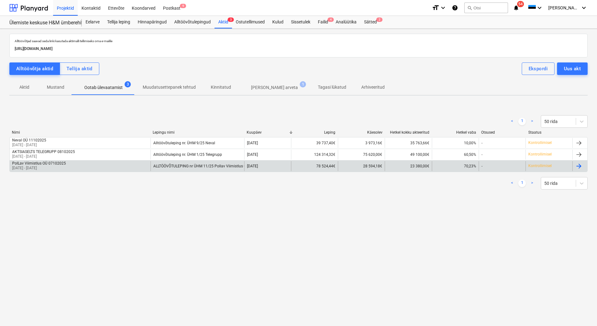
click at [88, 162] on div "PolLav Viimistlus OÜ 07102025 01 Sep 2025 - 30 Sep 2025" at bounding box center [80, 166] width 141 height 10
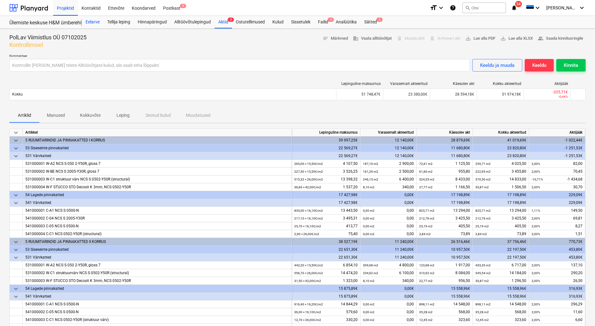
click at [93, 25] on div "Eelarve" at bounding box center [93, 22] width 22 height 12
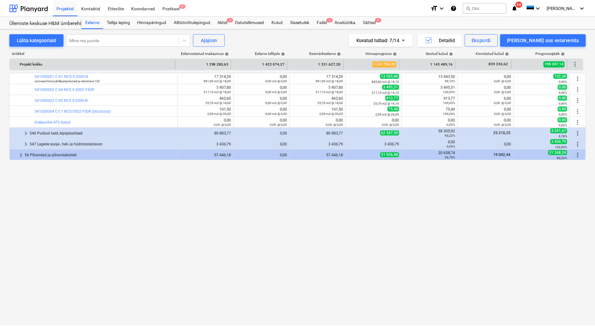
scroll to position [62, 0]
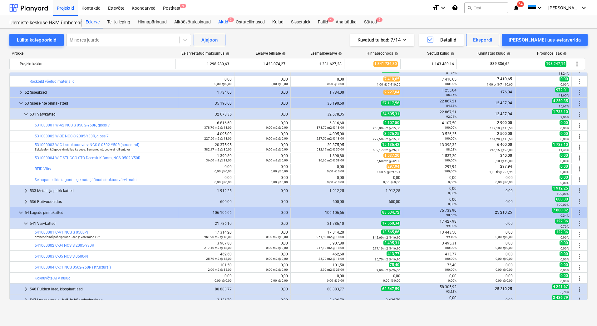
click at [228, 22] on div "Aktid 3" at bounding box center [222, 22] width 17 height 12
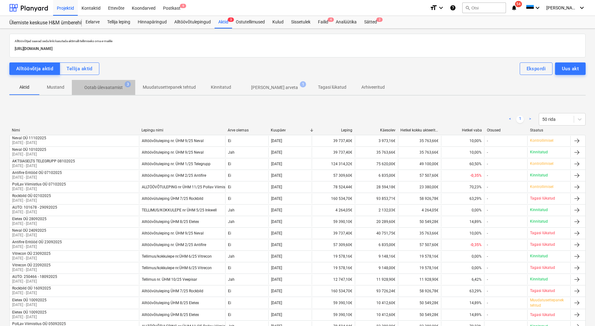
click at [108, 88] on p "Ootab ülevaatamist" at bounding box center [103, 87] width 38 height 7
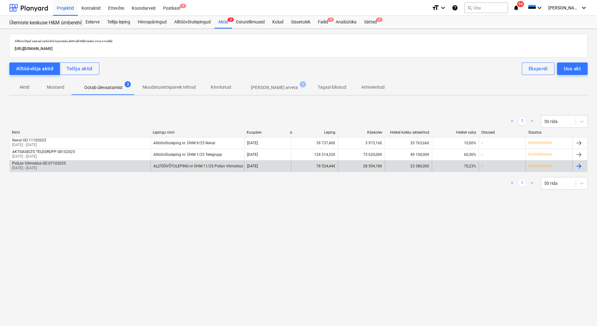
click at [64, 170] on p "[DATE] - [DATE]" at bounding box center [39, 167] width 54 height 5
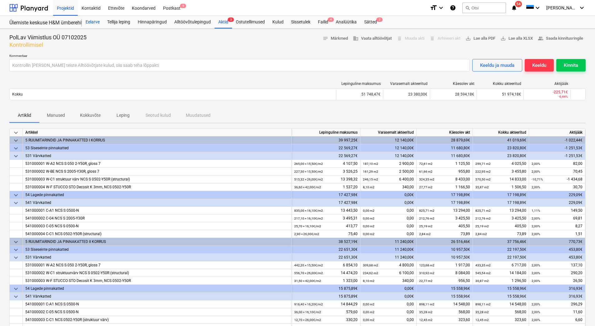
click at [97, 17] on div "Eelarve" at bounding box center [93, 22] width 22 height 12
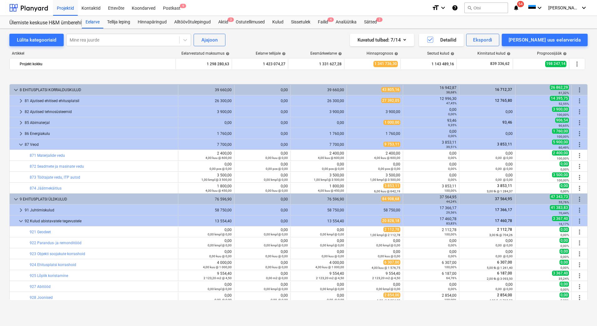
scroll to position [686, 0]
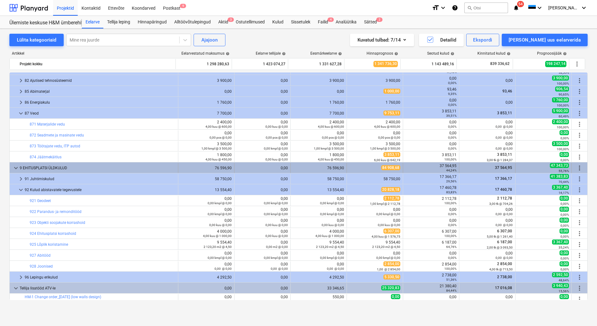
click at [16, 168] on span "keyboard_arrow_down" at bounding box center [15, 167] width 7 height 7
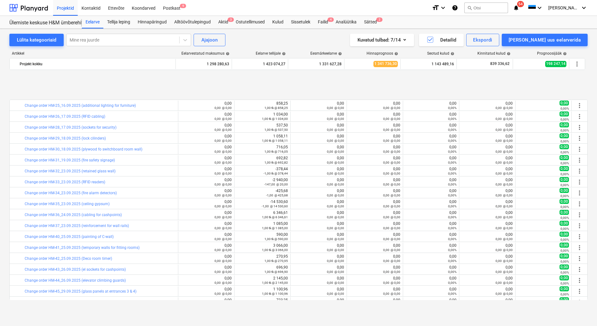
scroll to position [1444, 0]
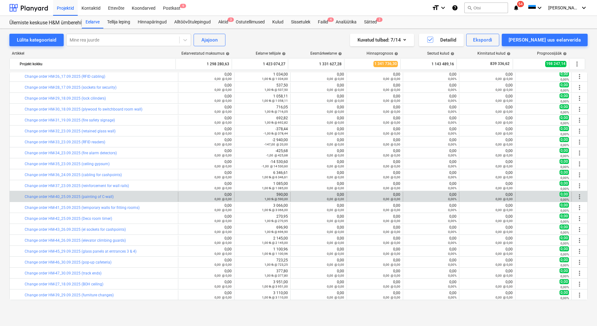
drag, startPoint x: 118, startPoint y: 198, endPoint x: 25, endPoint y: 200, distance: 93.1
click at [25, 200] on div "bar_chart Change order HM-40_25.09.2025 (painting of C-wall)" at bounding box center [100, 197] width 151 height 10
drag, startPoint x: 25, startPoint y: 200, endPoint x: 49, endPoint y: 197, distance: 24.3
copy link "Change order HM-40_25.09.2025 (painting of C-wall)"
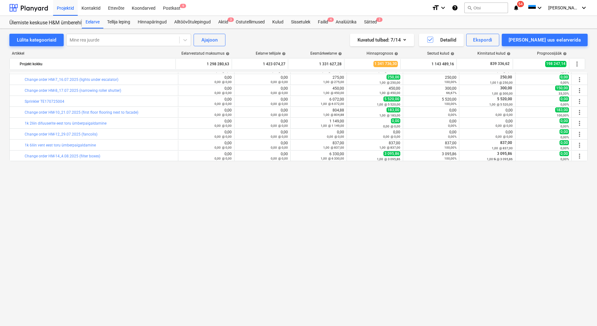
scroll to position [695, 0]
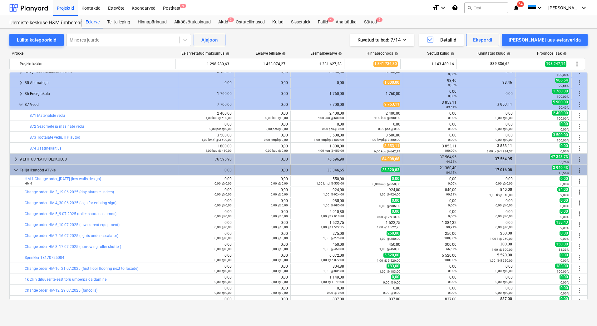
click at [578, 171] on span "more_vert" at bounding box center [579, 169] width 7 height 7
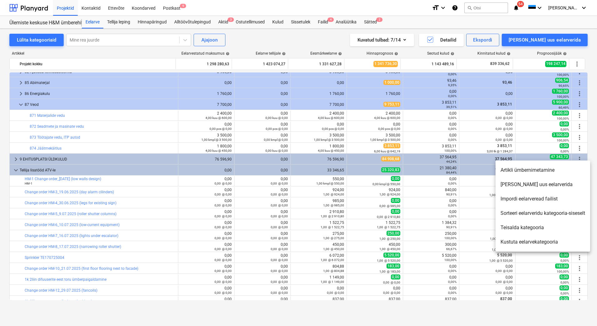
click at [540, 187] on li "[PERSON_NAME] uus eelarverida" at bounding box center [543, 184] width 95 height 14
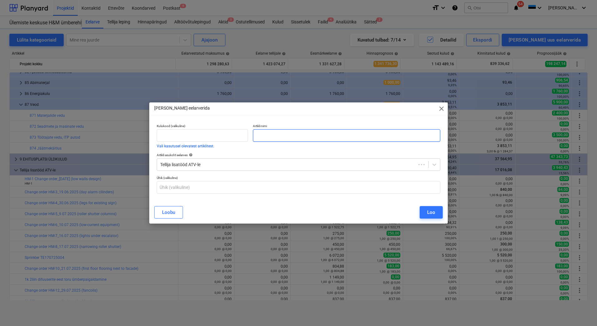
click at [287, 133] on input "text" at bounding box center [346, 135] width 187 height 12
paste input "Change order HM-40_25.09.2025 (painting of C-wall)"
click at [423, 214] on button "Loo" at bounding box center [431, 212] width 23 height 12
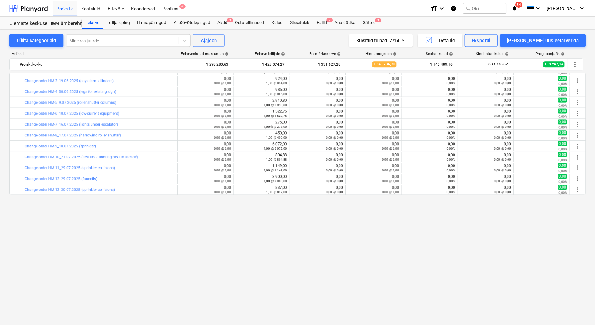
scroll to position [1081, 0]
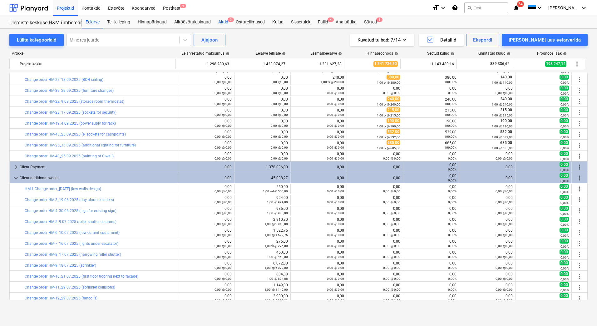
click at [220, 24] on div "Aktid 3" at bounding box center [222, 22] width 17 height 12
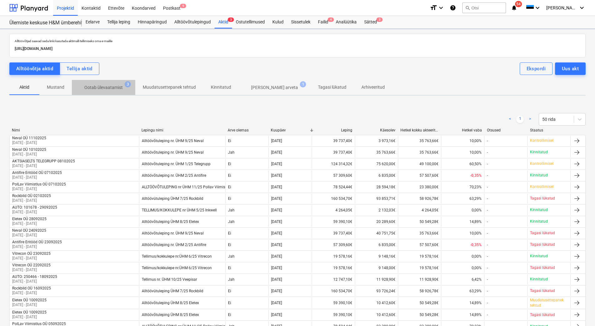
click at [106, 87] on p "Ootab ülevaatamist" at bounding box center [103, 87] width 38 height 7
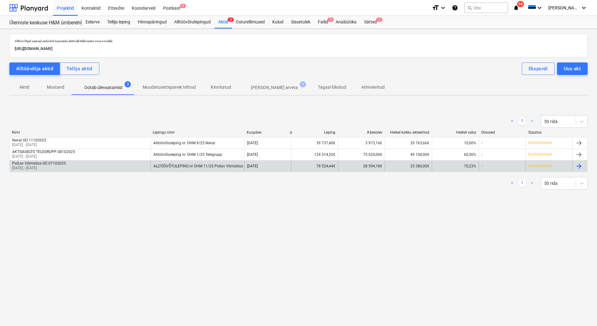
click at [59, 164] on div "PolLav Viimistlus OÜ 07102025" at bounding box center [39, 163] width 54 height 4
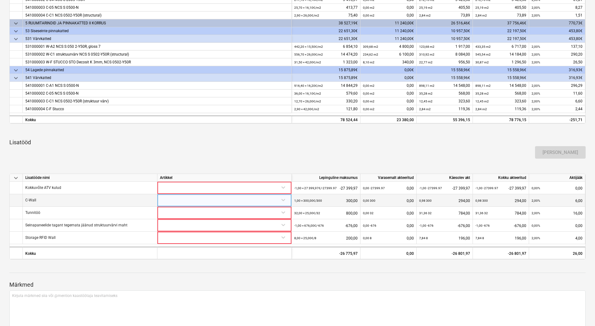
scroll to position [245, 0]
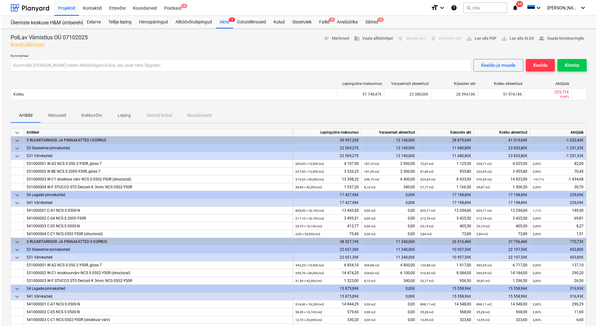
scroll to position [245, 0]
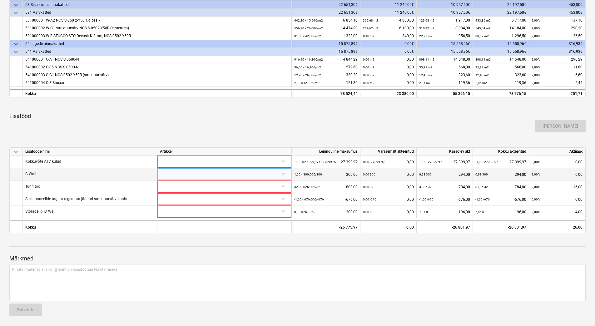
click at [230, 175] on div at bounding box center [224, 173] width 129 height 11
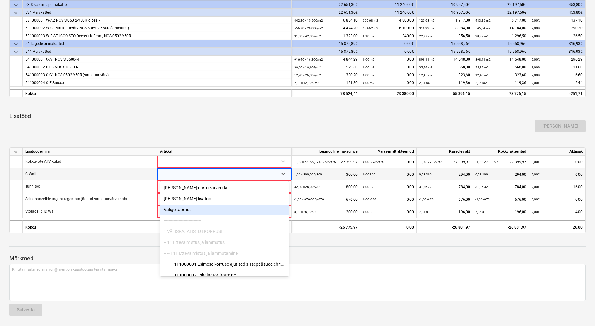
click at [215, 211] on div "Valige tabelist" at bounding box center [224, 210] width 129 height 10
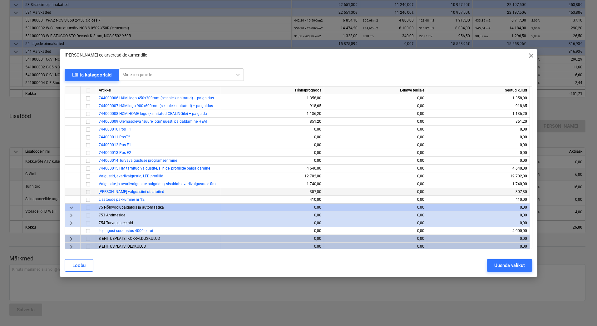
scroll to position [181, 0]
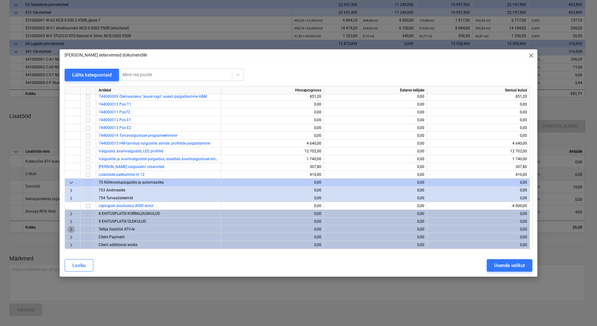
click at [71, 230] on span "keyboard_arrow_right" at bounding box center [70, 229] width 7 height 7
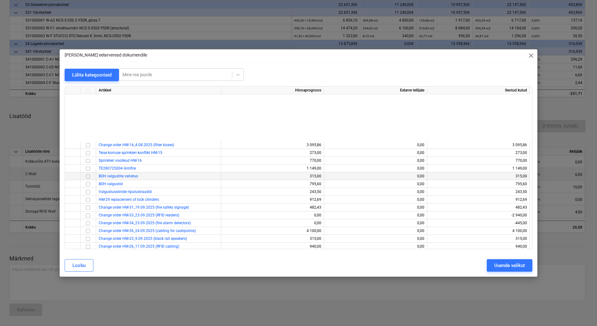
scroll to position [446, 0]
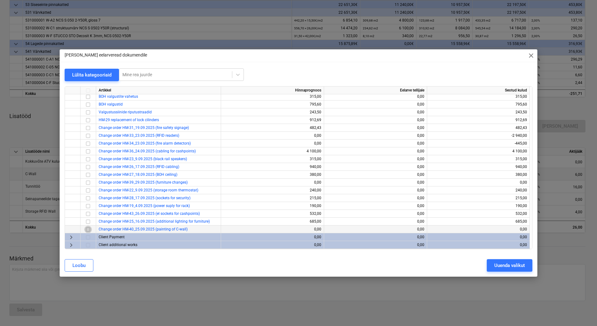
click at [88, 230] on input "checkbox" at bounding box center [87, 229] width 7 height 7
click at [498, 265] on div "Uuenda valikut" at bounding box center [509, 265] width 31 height 8
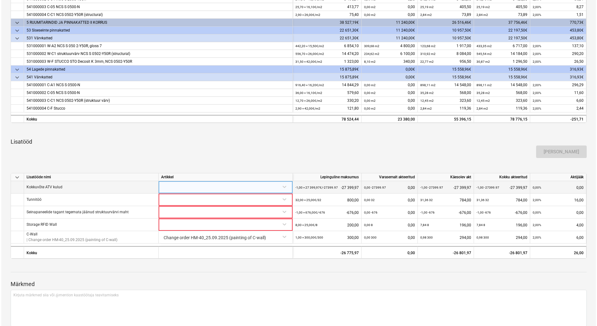
scroll to position [245, 0]
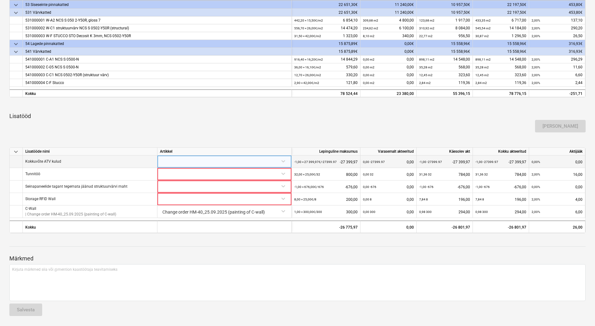
click at [226, 162] on div at bounding box center [224, 160] width 129 height 11
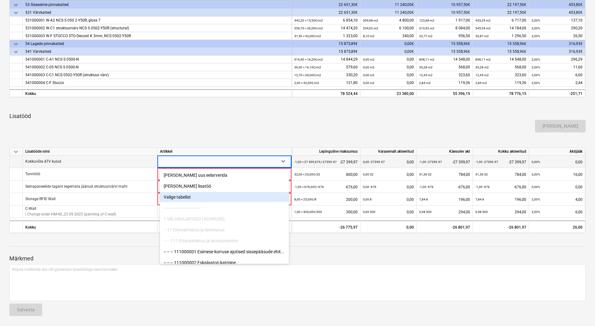
click at [198, 196] on div "Valige tabelist" at bounding box center [224, 197] width 129 height 10
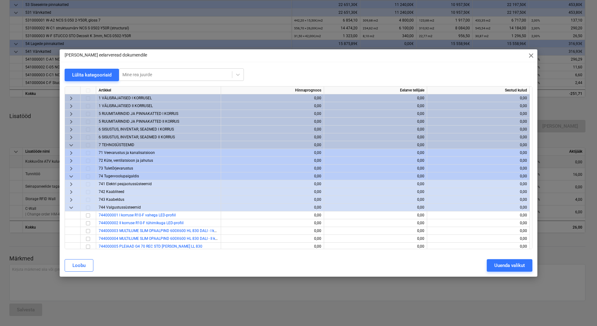
click at [70, 144] on span "keyboard_arrow_down" at bounding box center [70, 144] width 7 height 7
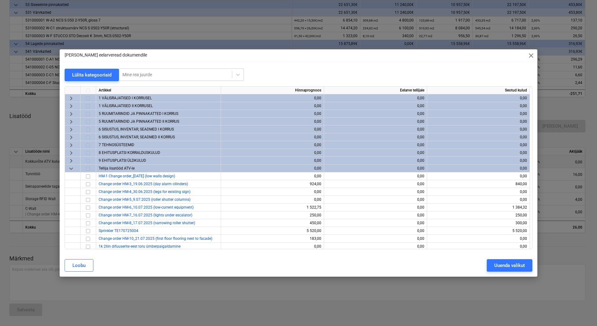
click at [71, 168] on span "keyboard_arrow_down" at bounding box center [70, 168] width 7 height 7
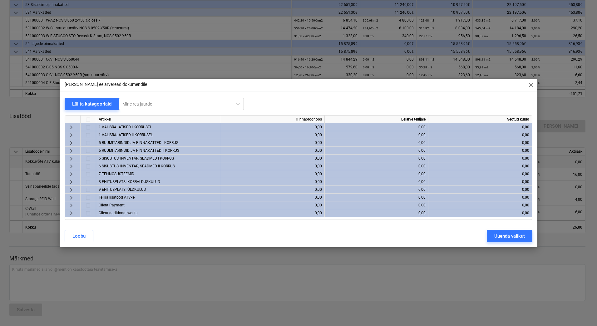
click at [68, 143] on span "keyboard_arrow_right" at bounding box center [70, 142] width 7 height 7
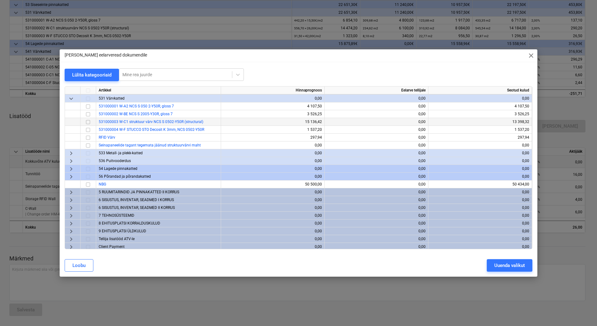
scroll to position [125, 0]
click at [70, 167] on span "keyboard_arrow_right" at bounding box center [70, 168] width 7 height 7
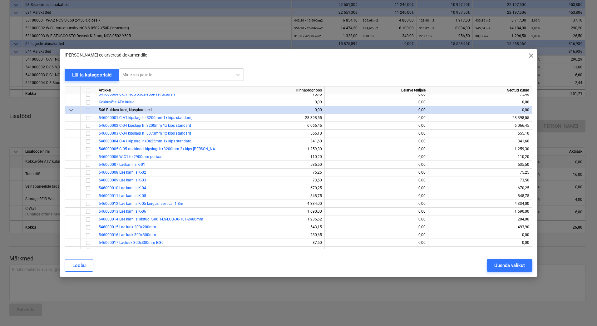
scroll to position [394, 0]
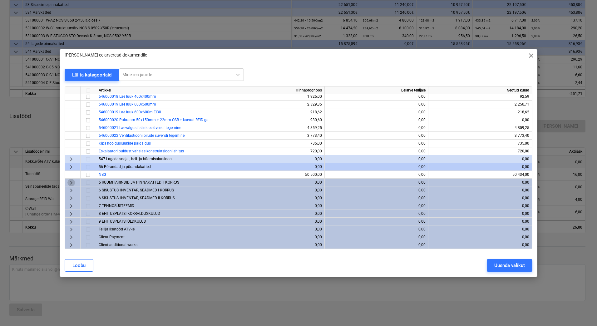
click at [70, 181] on span "keyboard_arrow_right" at bounding box center [70, 182] width 7 height 7
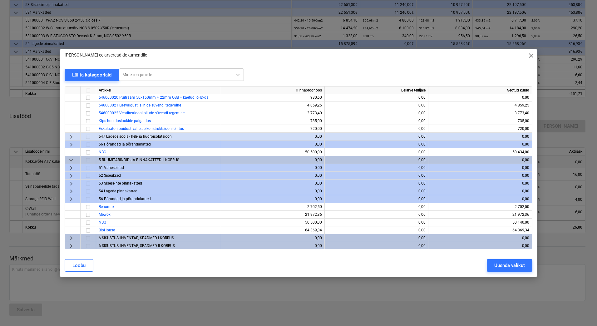
scroll to position [456, 0]
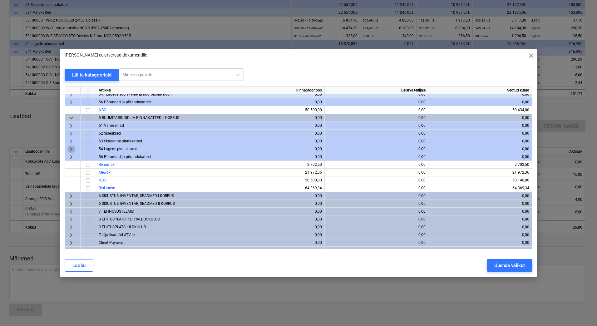
click at [68, 148] on span "keyboard_arrow_right" at bounding box center [70, 148] width 7 height 7
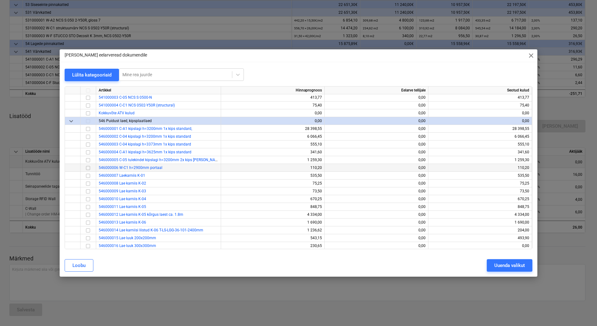
scroll to position [207, 0]
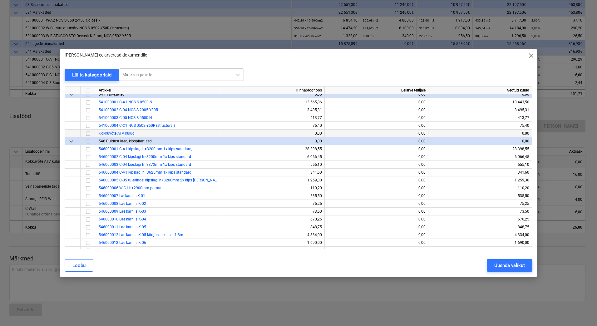
click at [88, 134] on input "checkbox" at bounding box center [87, 133] width 7 height 7
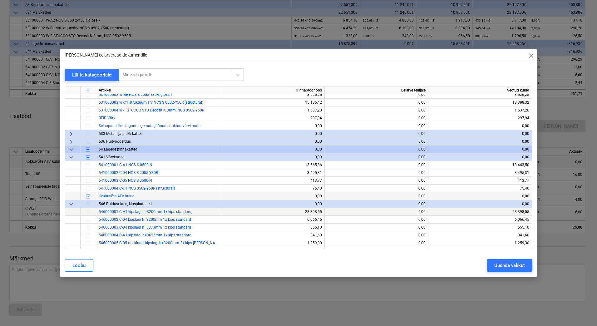
scroll to position [144, 0]
click at [515, 261] on div "Uuenda valikut" at bounding box center [509, 265] width 31 height 8
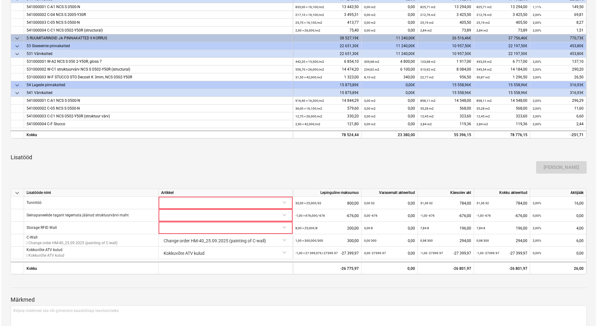
scroll to position [219, 0]
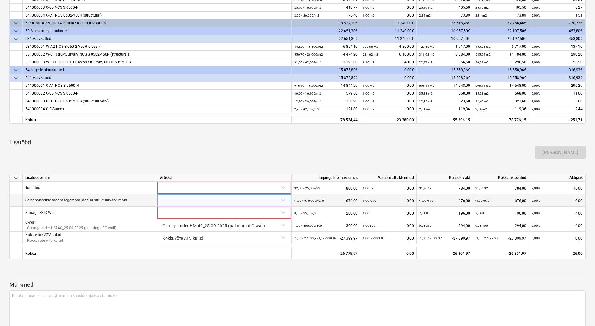
click at [243, 202] on div at bounding box center [224, 199] width 129 height 11
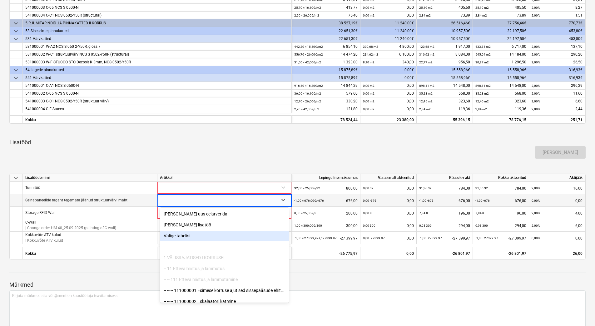
click at [193, 236] on div "Valige tabelist" at bounding box center [224, 236] width 129 height 10
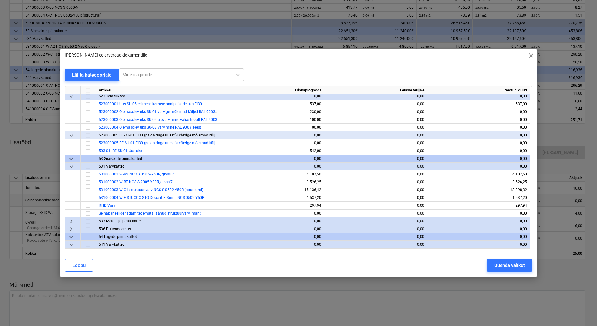
scroll to position [62, 0]
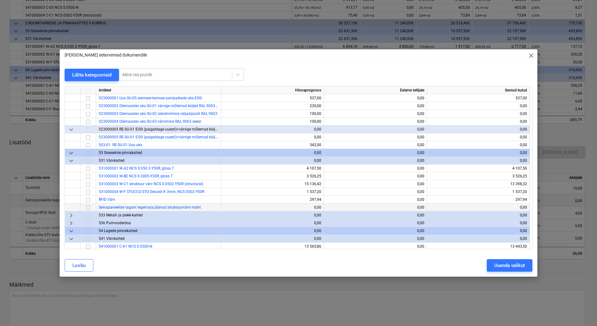
click at [88, 208] on input "checkbox" at bounding box center [87, 207] width 7 height 7
click at [494, 267] on div "Uuenda valikut" at bounding box center [509, 265] width 31 height 8
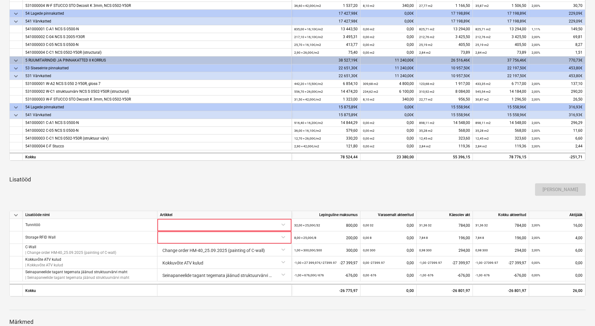
scroll to position [187, 0]
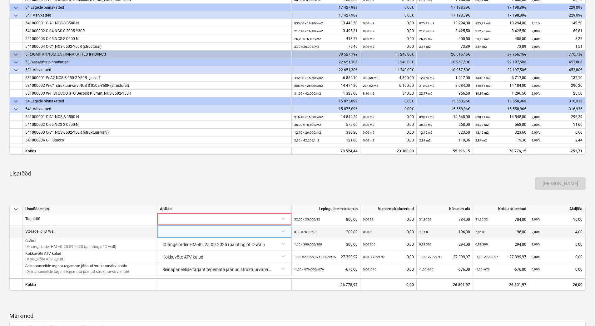
click at [202, 231] on div at bounding box center [224, 230] width 129 height 11
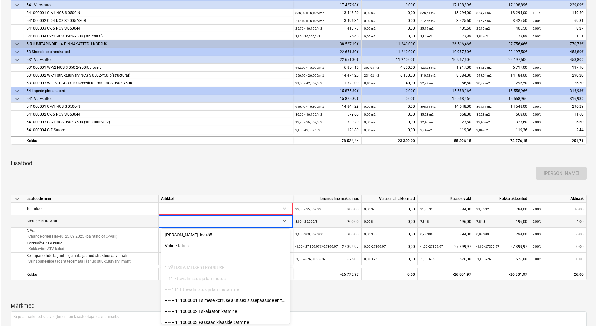
scroll to position [0, 0]
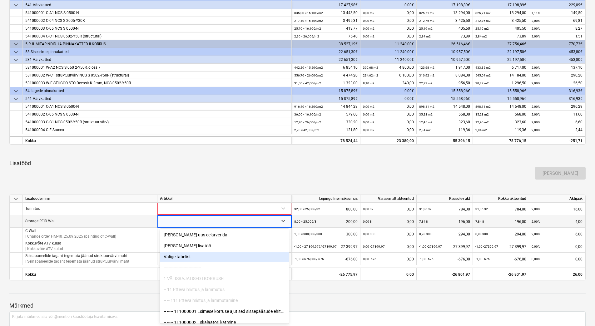
click at [178, 258] on div "Valige tabelist" at bounding box center [224, 257] width 129 height 10
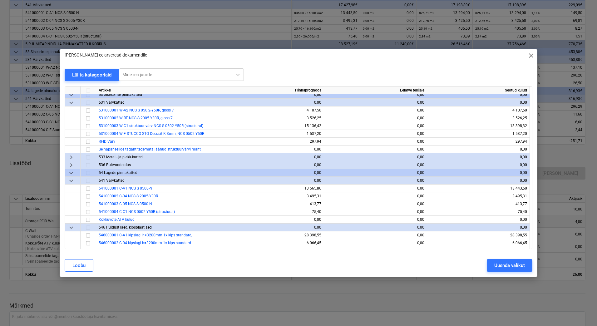
scroll to position [125, 0]
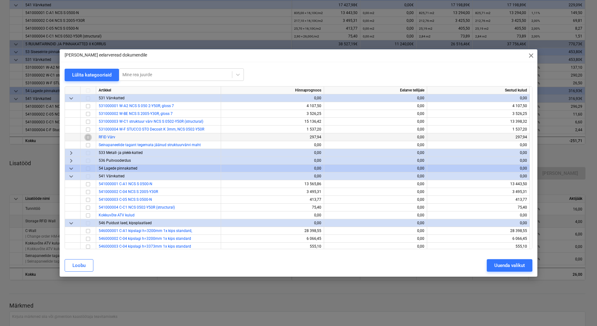
click at [88, 137] on input "checkbox" at bounding box center [87, 137] width 7 height 7
click at [512, 268] on div "Uuenda valikut" at bounding box center [509, 265] width 31 height 8
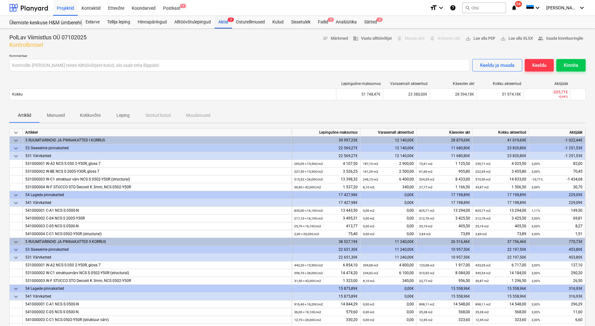
click at [224, 25] on div "Aktid 3" at bounding box center [222, 22] width 17 height 12
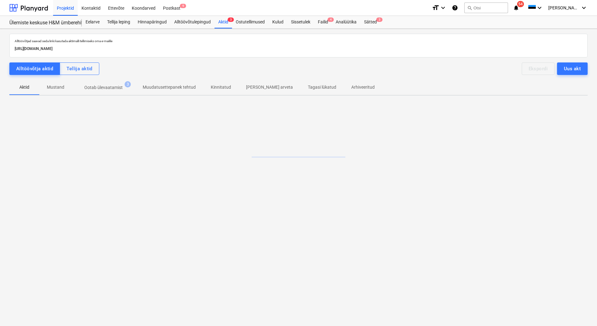
click at [111, 88] on p "Ootab ülevaatamist" at bounding box center [103, 87] width 38 height 7
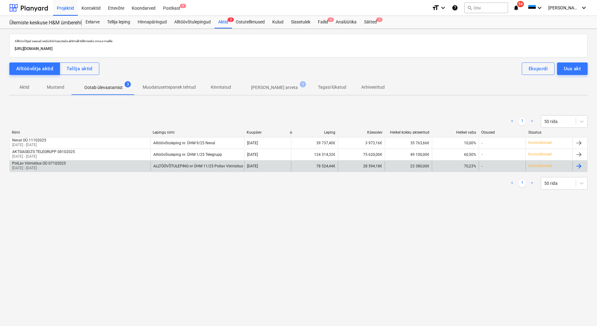
click at [63, 170] on p "[DATE] - [DATE]" at bounding box center [39, 167] width 54 height 5
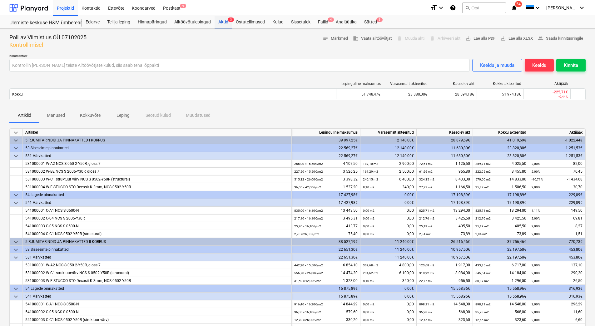
click at [223, 24] on div "Aktid 3" at bounding box center [222, 22] width 17 height 12
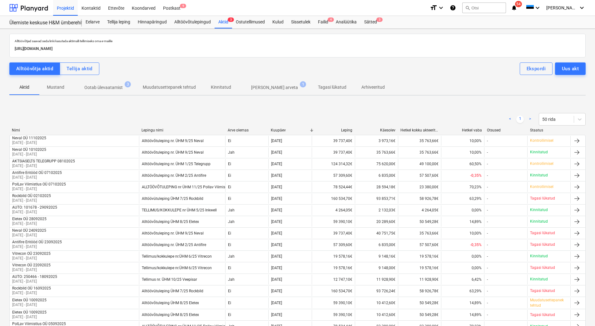
click at [101, 88] on p "Ootab ülevaatamist" at bounding box center [103, 87] width 38 height 7
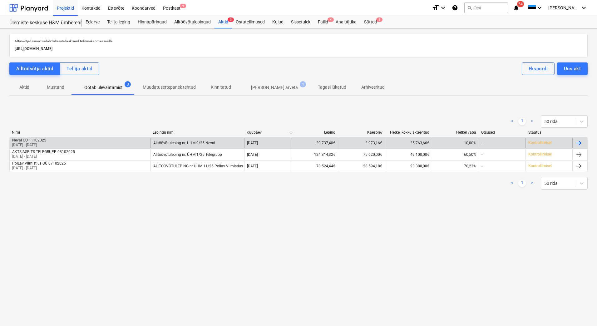
click at [46, 141] on div "Neval OÜ 11102025" at bounding box center [29, 140] width 34 height 4
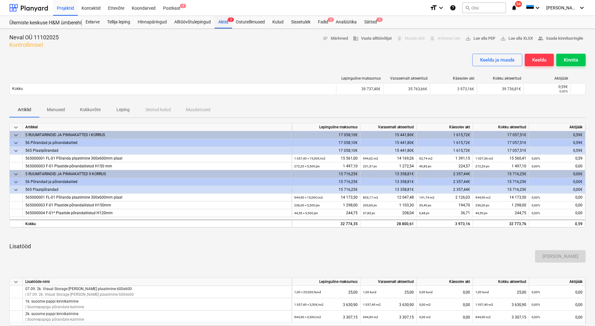
click at [225, 20] on div "Aktid 3" at bounding box center [222, 22] width 17 height 12
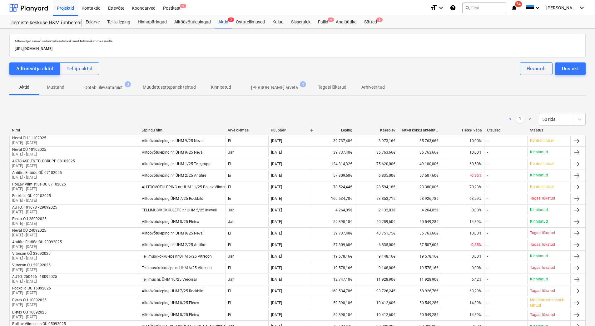
click at [102, 83] on span "Ootab ülevaatamist 3" at bounding box center [103, 87] width 63 height 11
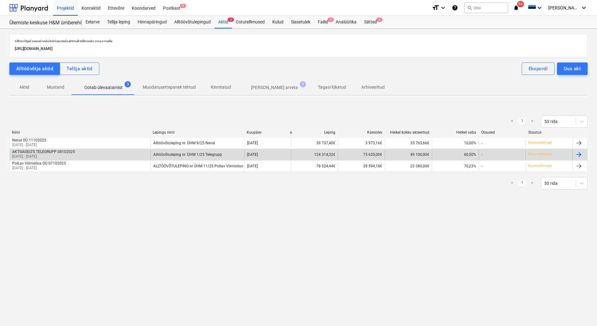
click at [56, 154] on p "[DATE] - [DATE]" at bounding box center [43, 156] width 63 height 5
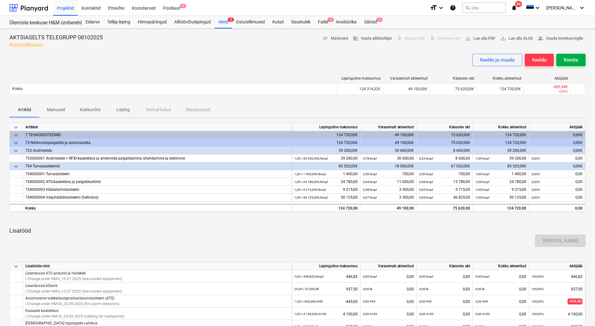
click at [564, 62] on div "Kinnita" at bounding box center [571, 60] width 14 height 8
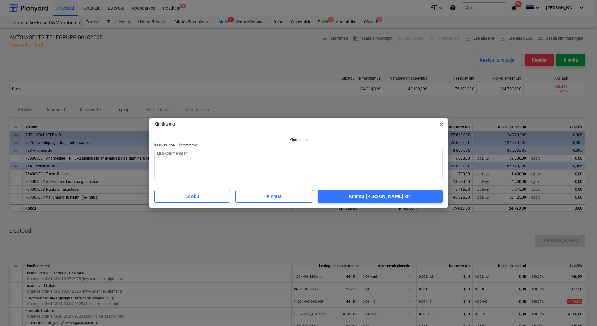
type textarea "x"
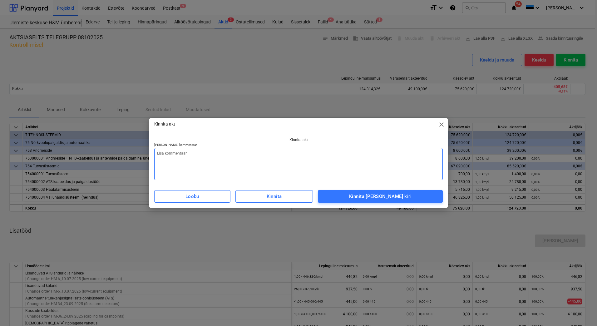
click at [187, 156] on textarea at bounding box center [298, 164] width 288 height 32
type textarea "O"
type textarea "x"
type textarea "Oo"
type textarea "x"
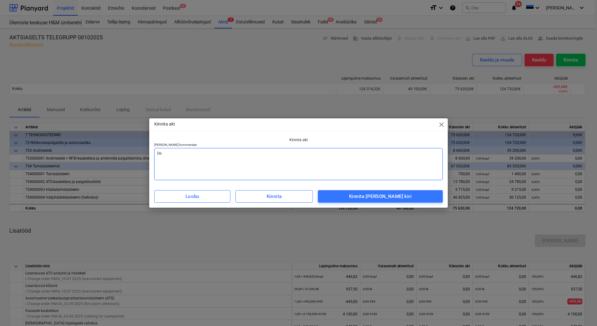
type textarea "Oot"
type textarea "x"
type textarea "Oota"
type textarea "x"
type textarea "Ootam"
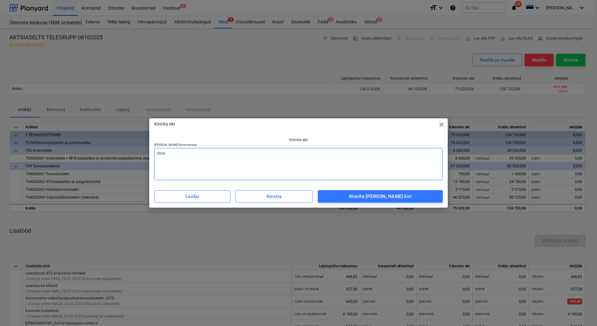
type textarea "x"
type textarea "Ootame"
type textarea "x"
type textarea "Ootame"
type textarea "x"
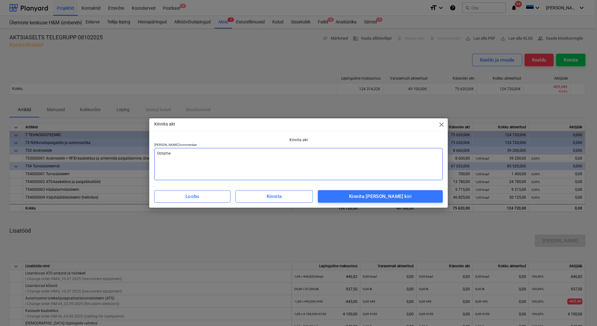
type textarea "Ootame l"
type textarea "x"
type textarea "Ootame lõ"
type textarea "x"
type textarea "Ootame lõp"
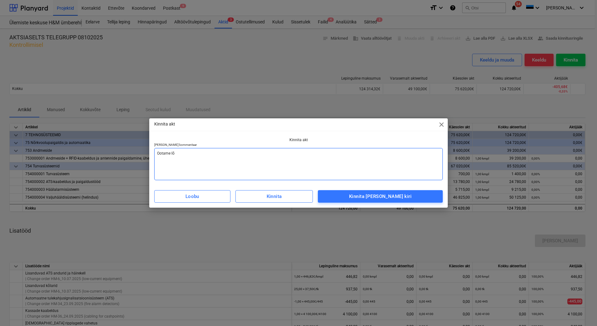
type textarea "x"
type textarea "Ootame [PERSON_NAME]"
type textarea "x"
type textarea "Ootame lõppa"
type textarea "x"
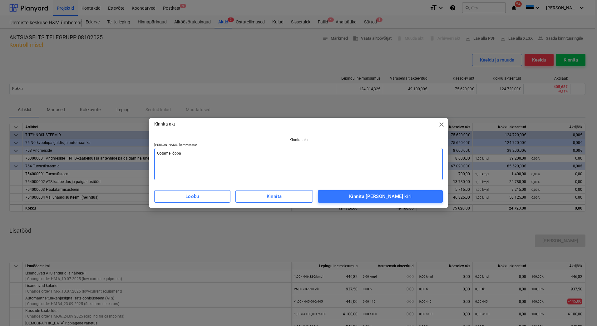
type textarea "Ootame lõppak"
type textarea "x"
type textarea "Ootame lõppakt"
type textarea "x"
type textarea "Ootame lõppakti"
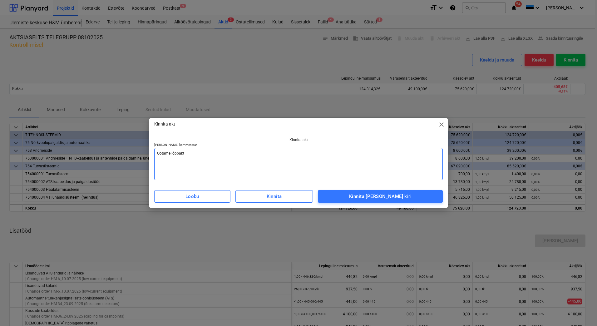
type textarea "x"
type textarea "Ootame lõppaktil"
type textarea "x"
type textarea "Ootame lõppaktile"
type textarea "x"
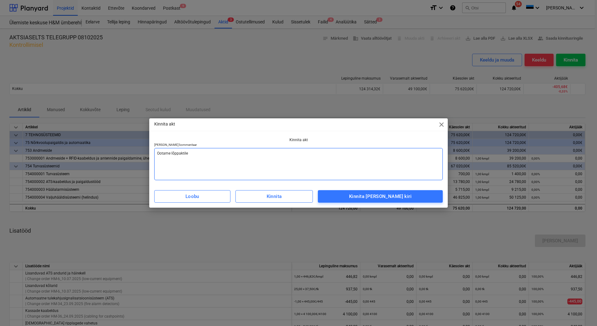
type textarea "Ootame lõppaktile"
type textarea "x"
type textarea "Ootame lõppaktile a"
type textarea "x"
type textarea "Ootame lõppaktile al"
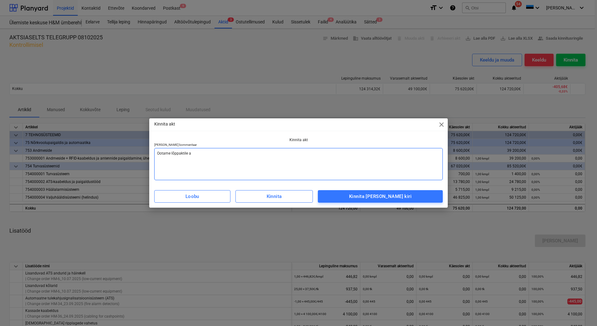
type textarea "x"
type textarea "Ootame lõppaktile all"
type textarea "x"
type textarea "Ootame lõppaktile allk"
type textarea "x"
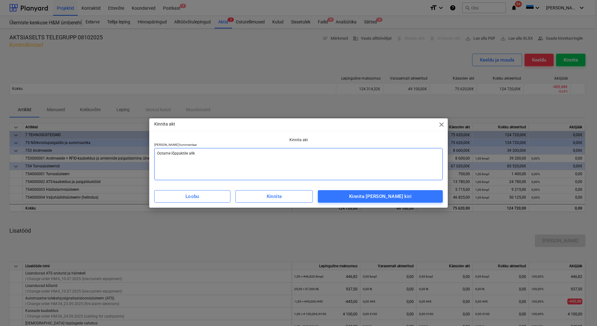
type textarea "Ootame lõppaktile allki"
type textarea "x"
type textarea "Ootame lõppaktile allkir"
type textarea "x"
type textarea "Ootame lõppaktile allkirj"
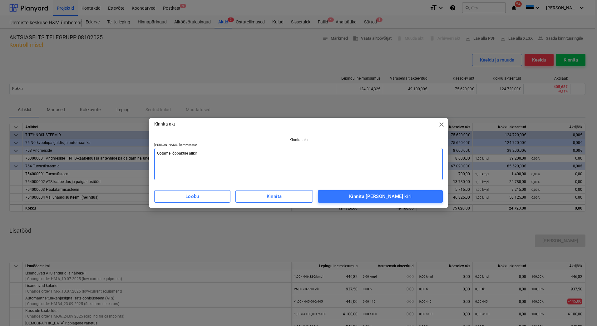
type textarea "x"
type textarea "Ootame lõppaktile allkirja"
type textarea "x"
type textarea "Ootame lõppaktile allkirja"
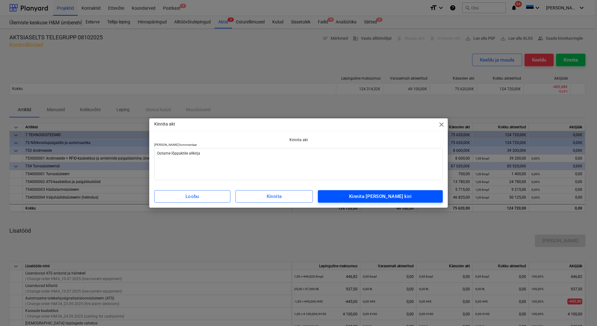
click at [360, 197] on span "Kinnita [PERSON_NAME] kiri" at bounding box center [380, 196] width 111 height 8
type textarea "x"
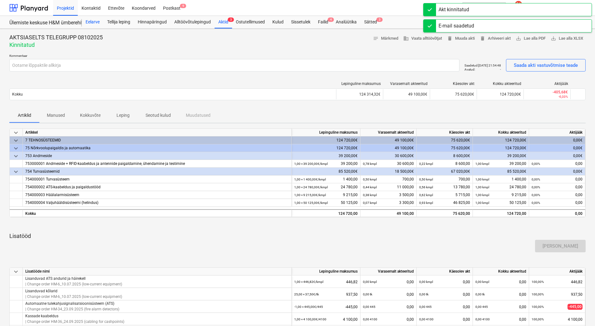
drag, startPoint x: 90, startPoint y: 21, endPoint x: 96, endPoint y: 27, distance: 8.2
click at [91, 21] on div "Eelarve" at bounding box center [93, 22] width 22 height 12
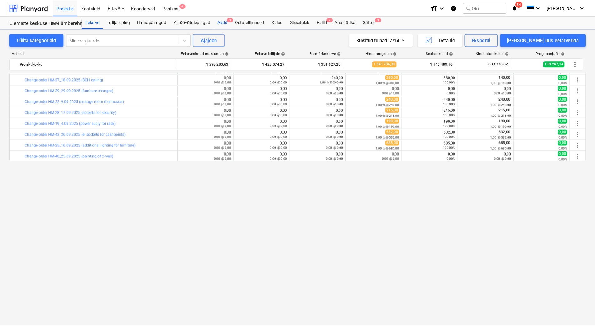
scroll to position [924, 0]
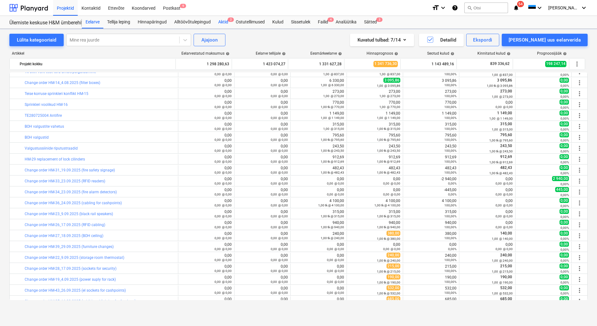
click at [228, 20] on span "2" at bounding box center [231, 19] width 6 height 4
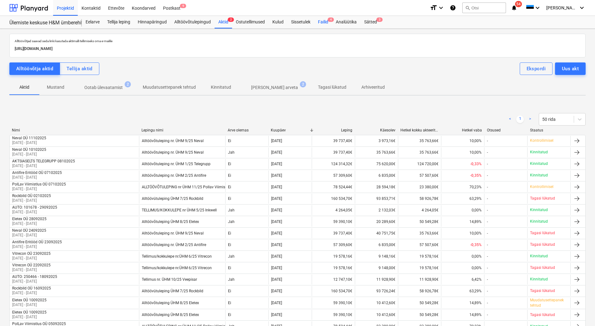
click at [330, 20] on span "4" at bounding box center [331, 19] width 6 height 4
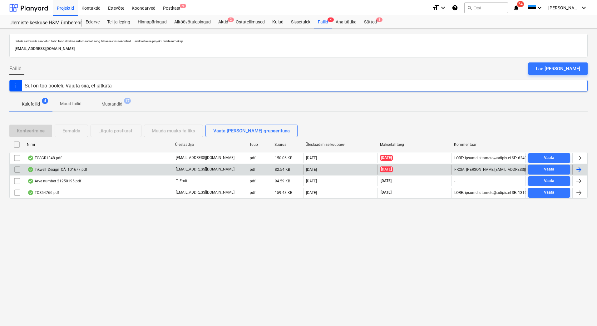
click at [15, 170] on input "checkbox" at bounding box center [17, 170] width 10 height 10
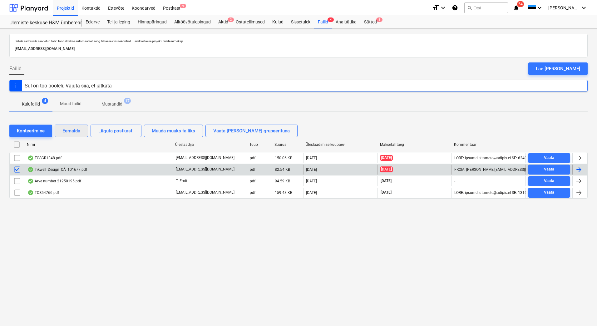
click at [79, 135] on button "Eemalda" at bounding box center [71, 131] width 33 height 12
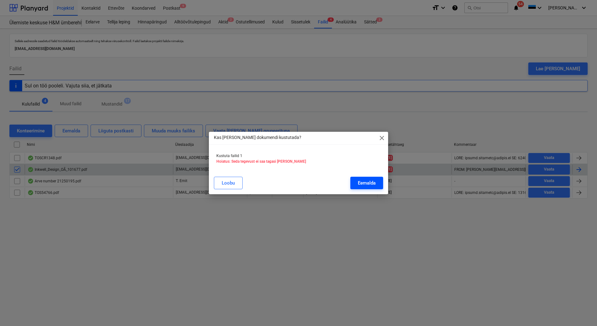
click at [364, 185] on div "Eemalda" at bounding box center [367, 183] width 18 height 8
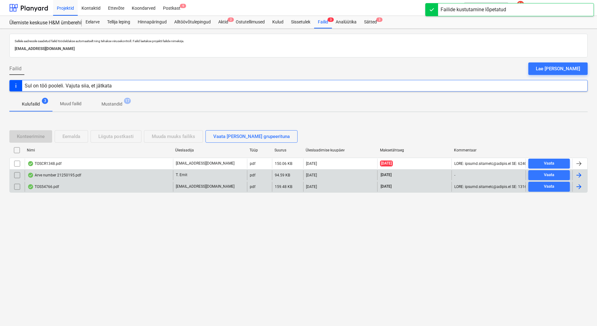
click at [82, 185] on div "TOS54766.pdf" at bounding box center [99, 187] width 148 height 10
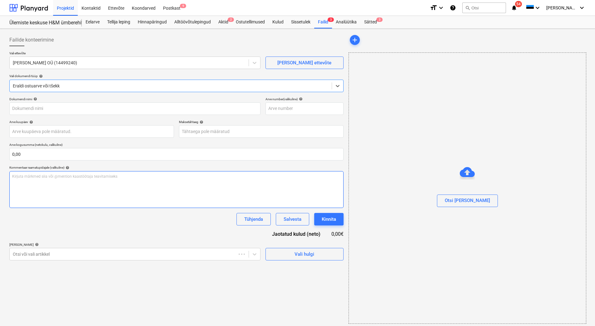
type input "TOS54766"
type input "[DATE]"
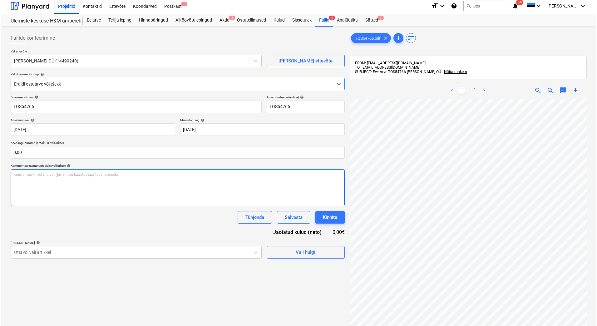
scroll to position [31, 0]
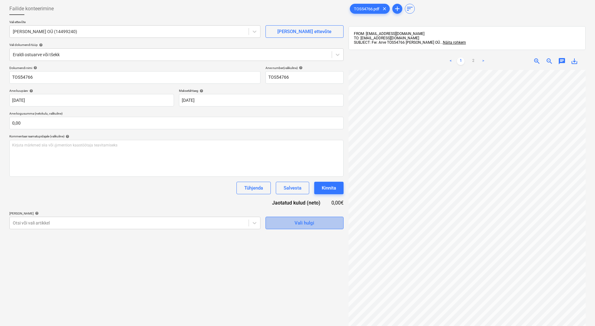
click at [311, 223] on div "Vali hulgi" at bounding box center [304, 223] width 20 height 8
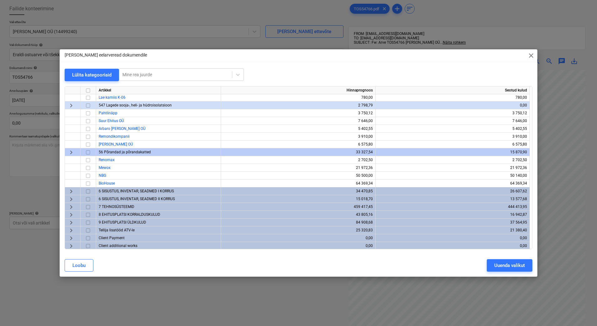
scroll to position [727, 0]
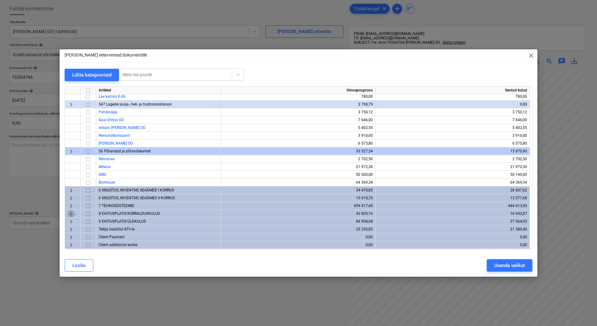
click at [72, 212] on span "keyboard_arrow_right" at bounding box center [70, 213] width 7 height 7
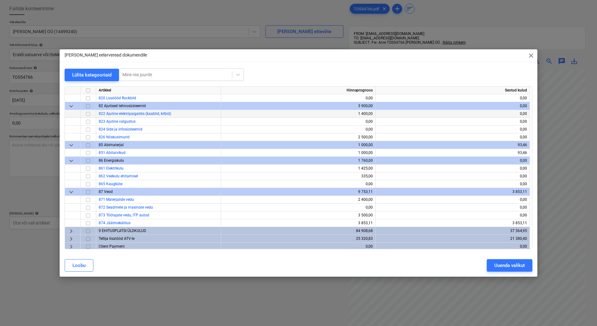
scroll to position [962, 0]
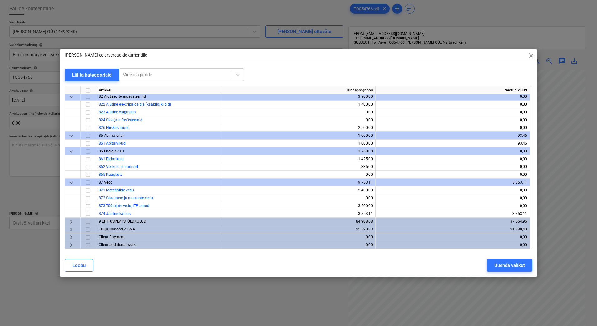
click at [69, 219] on span "keyboard_arrow_right" at bounding box center [70, 221] width 7 height 7
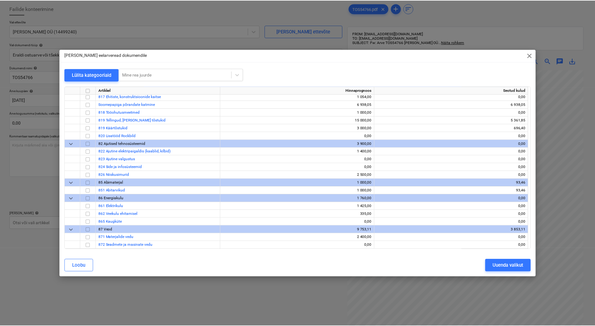
scroll to position [884, 0]
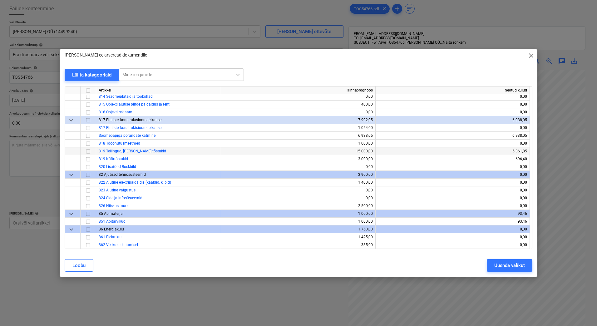
click at [87, 153] on input "checkbox" at bounding box center [87, 151] width 7 height 7
click at [493, 266] on button "Uuenda valikut" at bounding box center [510, 265] width 46 height 12
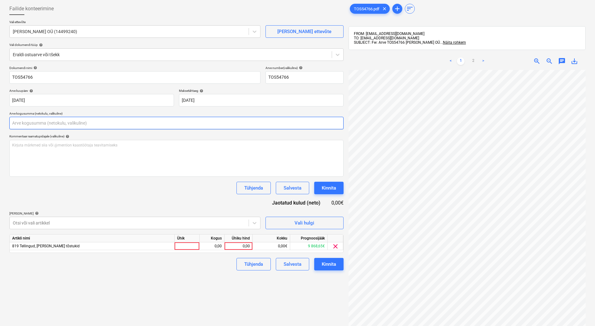
click at [47, 126] on input "text" at bounding box center [176, 123] width 334 height 12
type input "0,00"
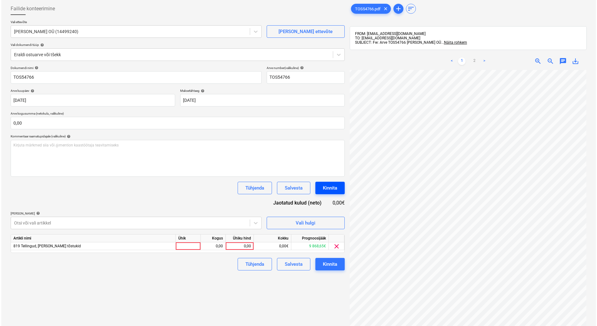
scroll to position [27, 45]
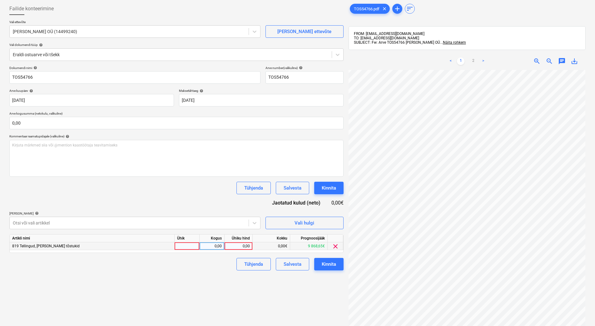
click at [196, 245] on div at bounding box center [187, 246] width 25 height 8
type input "tk"
click at [215, 246] on div "0,00" at bounding box center [212, 246] width 20 height 8
type input "1"
click at [229, 246] on div "0,00" at bounding box center [238, 246] width 23 height 8
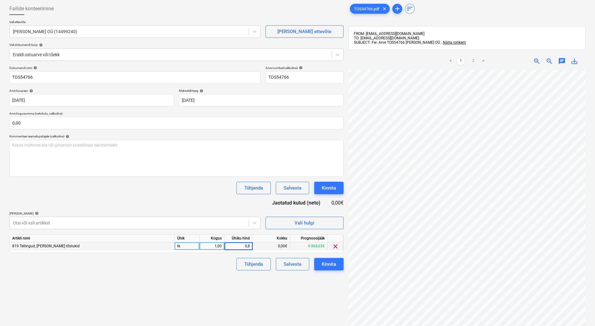
type input "0,81"
click at [213, 278] on div "Failide konteerimine Vali ettevõte [PERSON_NAME] OÜ (14499240) [PERSON_NAME] uu…" at bounding box center [176, 190] width 339 height 381
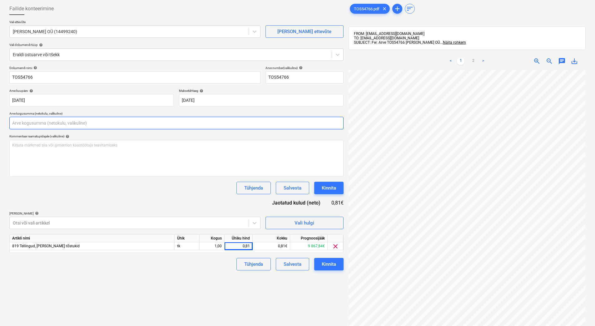
click at [58, 124] on input "text" at bounding box center [176, 123] width 334 height 12
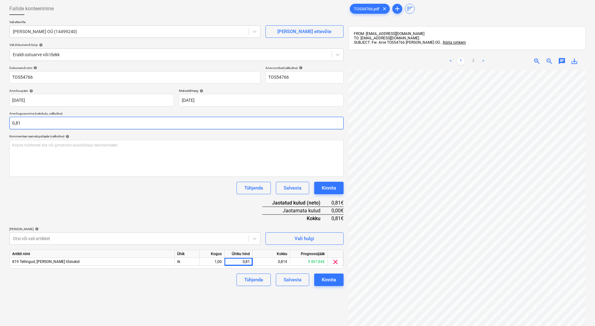
type input "0,81"
click at [95, 212] on div "Dokumendi nimi help TOS54766 Arve number (valikuline) help TOS54766 Arve kuupäe…" at bounding box center [176, 176] width 334 height 220
click at [329, 281] on div "Kinnita" at bounding box center [329, 280] width 14 height 8
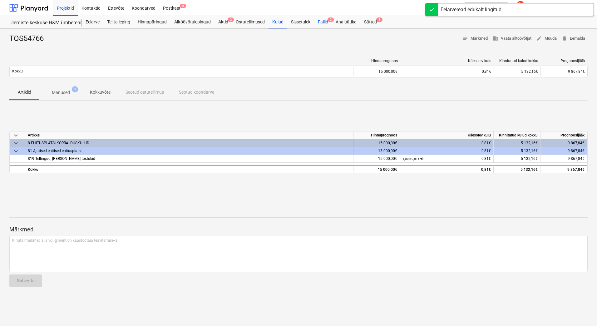
click at [326, 22] on div "Failid 2" at bounding box center [323, 22] width 18 height 12
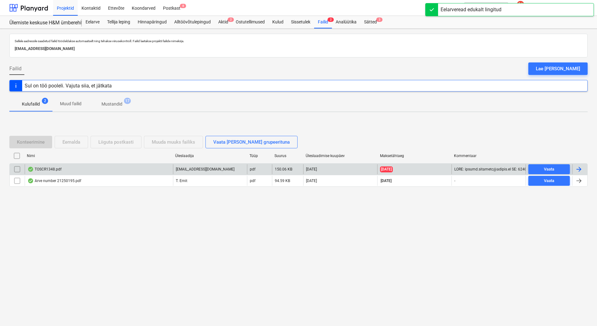
click at [44, 168] on div "TOSCR1348.pdf" at bounding box center [44, 169] width 34 height 5
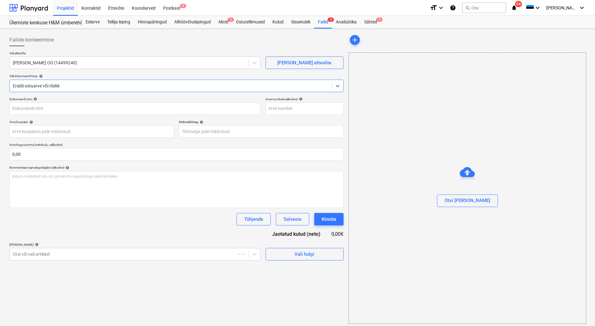
type input "TOSCR1348"
type input "[DATE]"
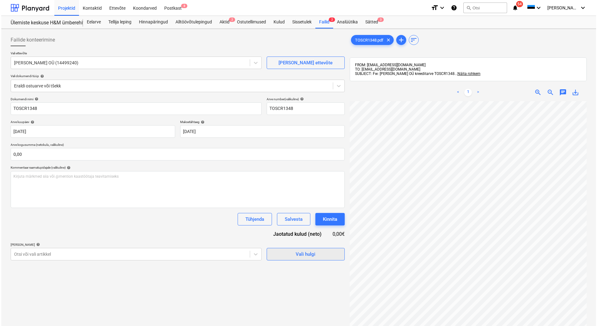
scroll to position [51, 45]
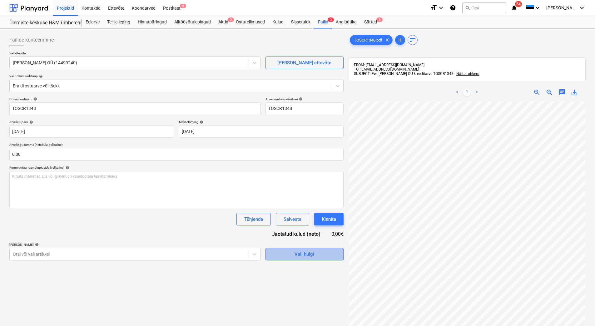
click at [307, 258] on div "Vali hulgi" at bounding box center [304, 254] width 20 height 8
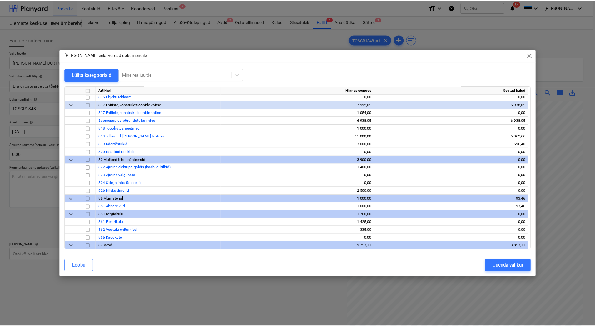
scroll to position [884, 0]
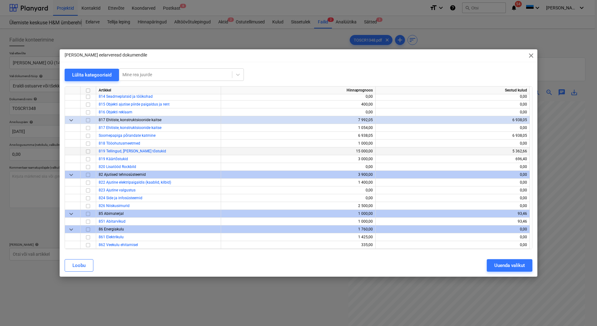
click at [88, 153] on input "checkbox" at bounding box center [87, 151] width 7 height 7
click at [496, 265] on div "Uuenda valikut" at bounding box center [509, 265] width 31 height 8
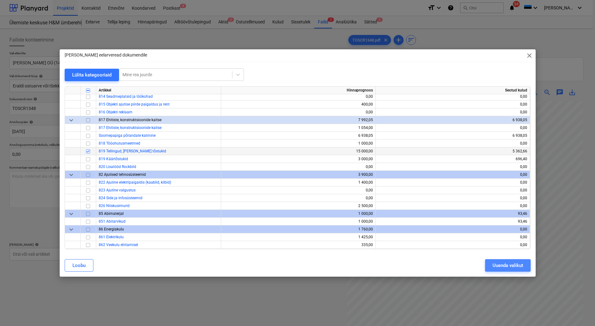
scroll to position [51, 44]
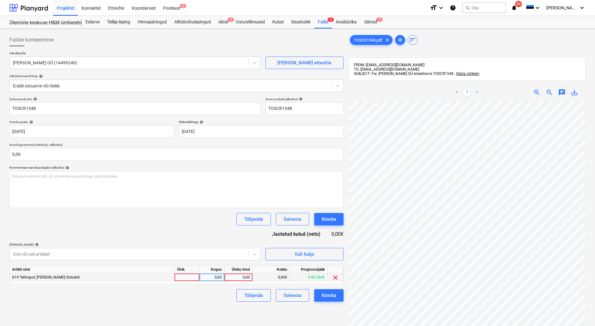
click at [193, 275] on div at bounding box center [187, 278] width 25 height 8
type input "tk"
click at [208, 274] on div "0,00" at bounding box center [212, 278] width 20 height 8
type input "-1"
click at [250, 278] on div "0,00" at bounding box center [238, 278] width 28 height 8
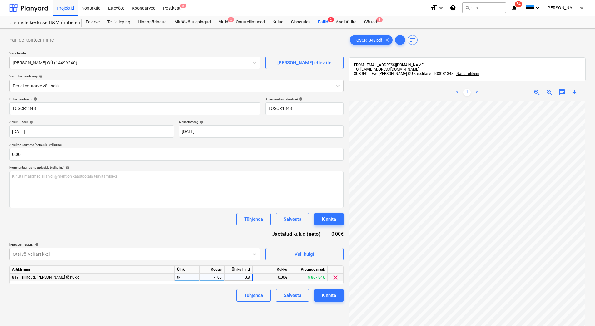
type input "0,81"
click at [48, 152] on input "0,00" at bounding box center [176, 154] width 334 height 12
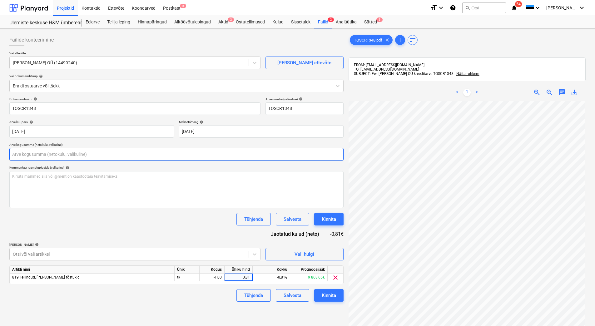
click at [52, 155] on input "text" at bounding box center [176, 154] width 334 height 12
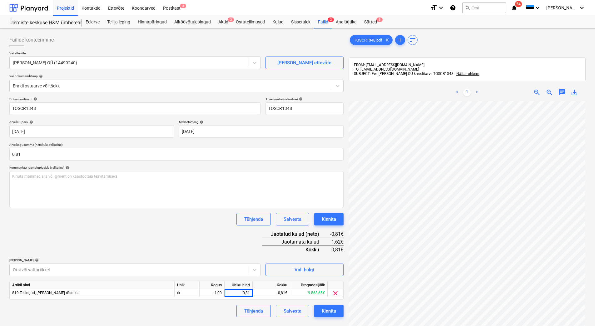
click at [120, 230] on div "Dokumendi nimi help TOSCR1348 Arve number (valikuline) help TOSCR1348 Arve kuup…" at bounding box center [176, 207] width 334 height 220
click at [13, 154] on input "0,81" at bounding box center [176, 154] width 334 height 12
type input "-0,81"
click at [133, 242] on div "Dokumendi nimi help TOSCR1348 Arve number (valikuline) help TOSCR1348 Arve kuup…" at bounding box center [176, 207] width 334 height 220
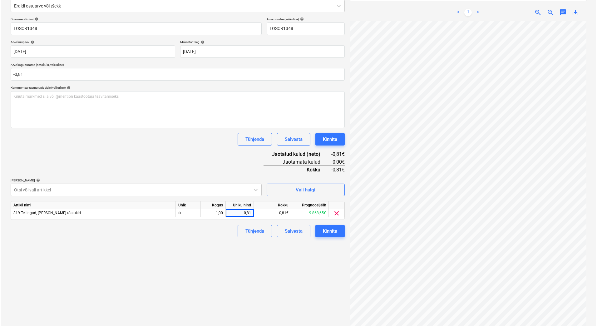
scroll to position [89, 0]
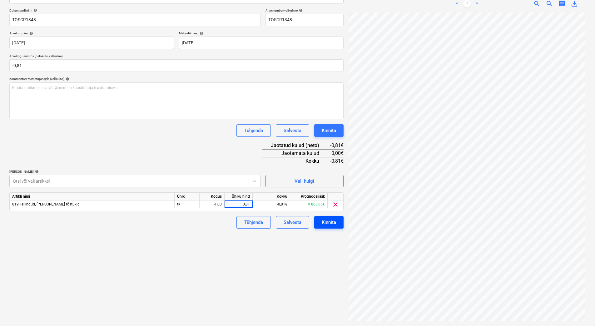
click at [328, 223] on div "Kinnita" at bounding box center [329, 222] width 14 height 8
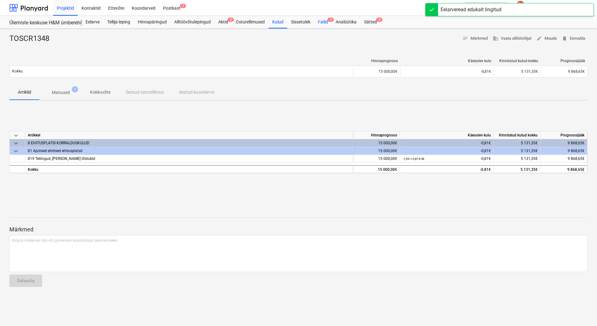
click at [328, 22] on div "Failid 1" at bounding box center [323, 22] width 18 height 12
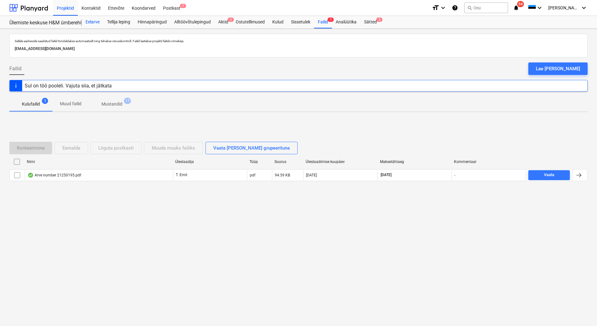
click at [92, 24] on div "Eelarve" at bounding box center [93, 22] width 22 height 12
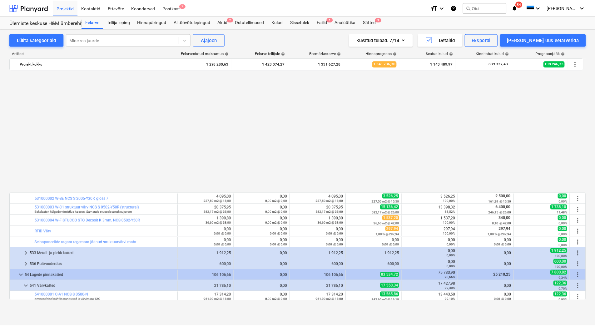
scroll to position [342, 0]
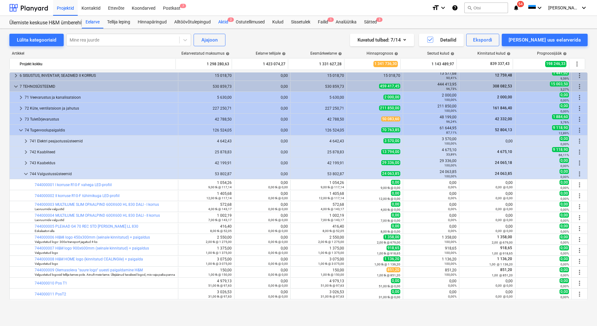
click at [227, 22] on div "Aktid 2" at bounding box center [222, 22] width 17 height 12
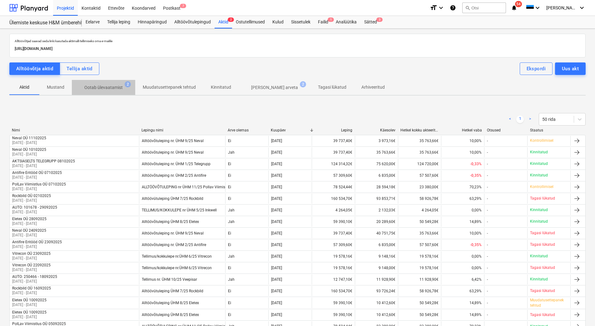
click at [121, 87] on p "Ootab ülevaatamist" at bounding box center [103, 87] width 38 height 7
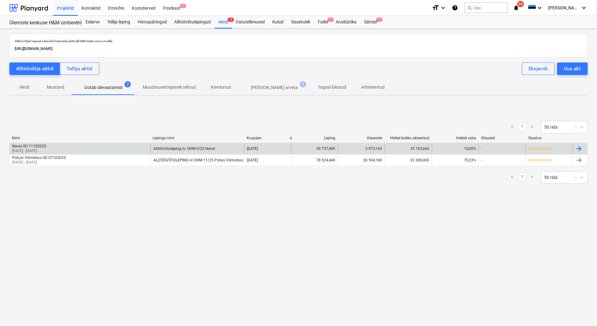
click at [46, 145] on div "Neval OÜ 11102025" at bounding box center [29, 146] width 34 height 4
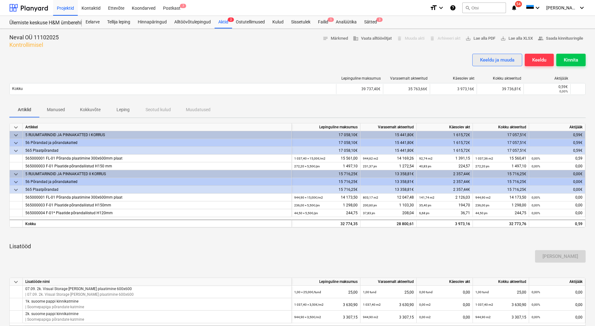
click at [484, 59] on div "Keeldu ja muuda" at bounding box center [497, 60] width 34 height 8
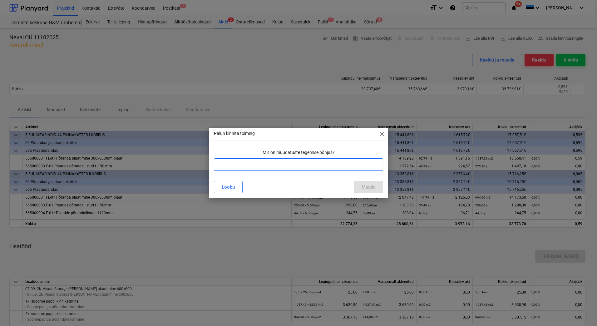
click at [290, 162] on input "text" at bounding box center [298, 164] width 169 height 12
type input "0,59 senti oli jääk muutsin ära"
click at [372, 190] on div "Muuda" at bounding box center [369, 187] width 14 height 8
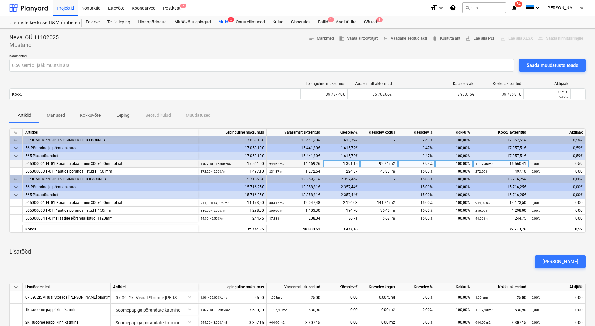
click at [504, 165] on div "1 037,36 m2 15 560,41" at bounding box center [500, 164] width 51 height 8
click at [497, 166] on input "15560,4134" at bounding box center [501, 163] width 56 height 7
drag, startPoint x: 509, startPoint y: 163, endPoint x: 529, endPoint y: 162, distance: 19.7
click at [0, 0] on div "565000001 FL-01 Põranda plaatimine 300x600mm plaat 1 037,40 × 15,00€ / m2 15 56…" at bounding box center [0, 0] width 0 height 0
drag, startPoint x: 529, startPoint y: 162, endPoint x: 500, endPoint y: 162, distance: 29.4
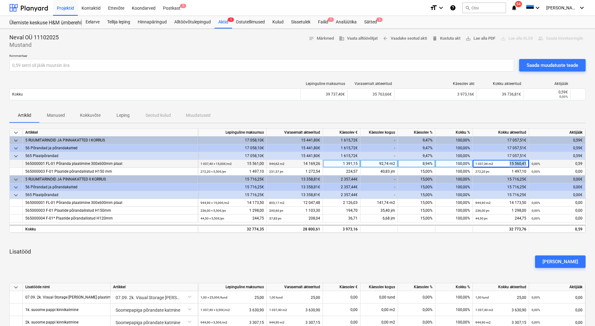
click at [500, 162] on div "1 037,36 m2 15 560,41" at bounding box center [500, 164] width 51 height 8
click at [515, 163] on input "15560,4134" at bounding box center [501, 163] width 56 height 7
click at [523, 162] on input "15560,4134" at bounding box center [501, 163] width 56 height 7
click at [526, 162] on input "15560,4134" at bounding box center [501, 163] width 56 height 7
drag, startPoint x: 527, startPoint y: 163, endPoint x: 517, endPoint y: 163, distance: 9.7
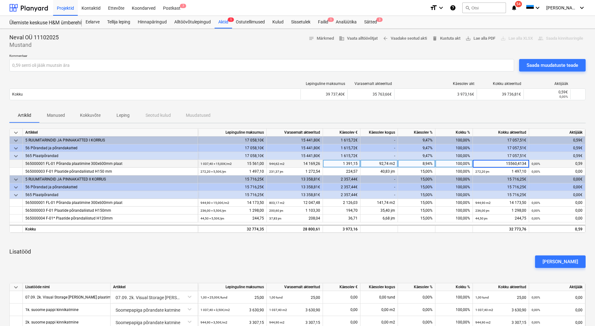
click at [517, 163] on input "15560,4134" at bounding box center [501, 163] width 56 height 7
type input "15561"
click at [530, 64] on div "Saada muudatuste teade" at bounding box center [552, 65] width 52 height 8
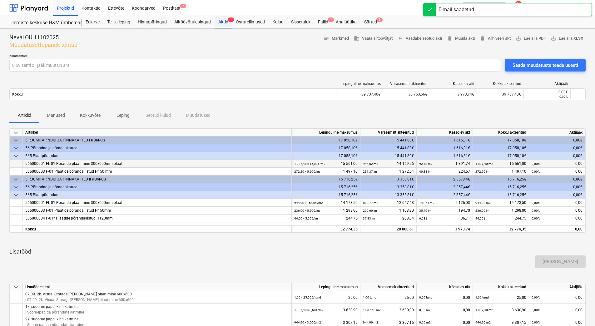
click at [222, 22] on div "Aktid 1" at bounding box center [222, 22] width 17 height 12
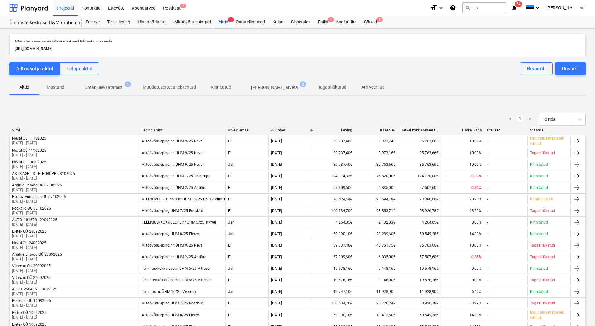
click at [106, 87] on p "Ootab ülevaatamist" at bounding box center [103, 87] width 38 height 7
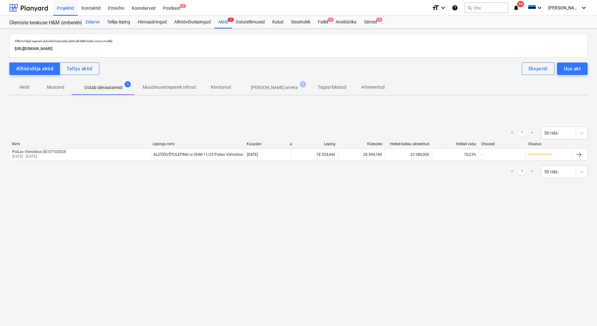
click at [95, 24] on div "Eelarve" at bounding box center [93, 22] width 22 height 12
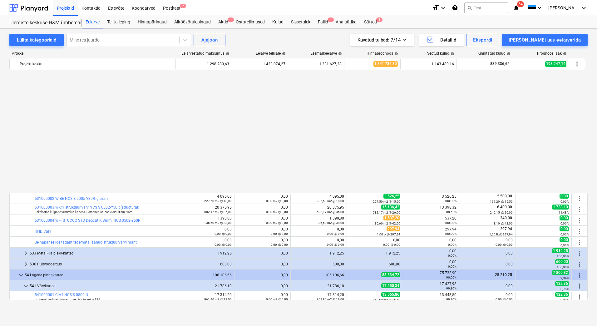
scroll to position [342, 0]
